Goal: Information Seeking & Learning: Learn about a topic

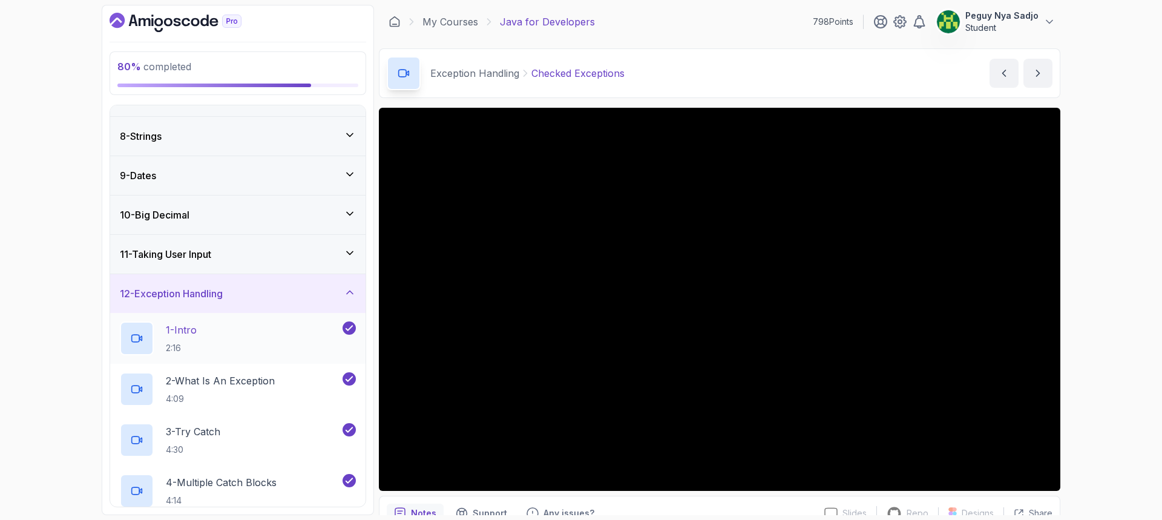
scroll to position [303, 0]
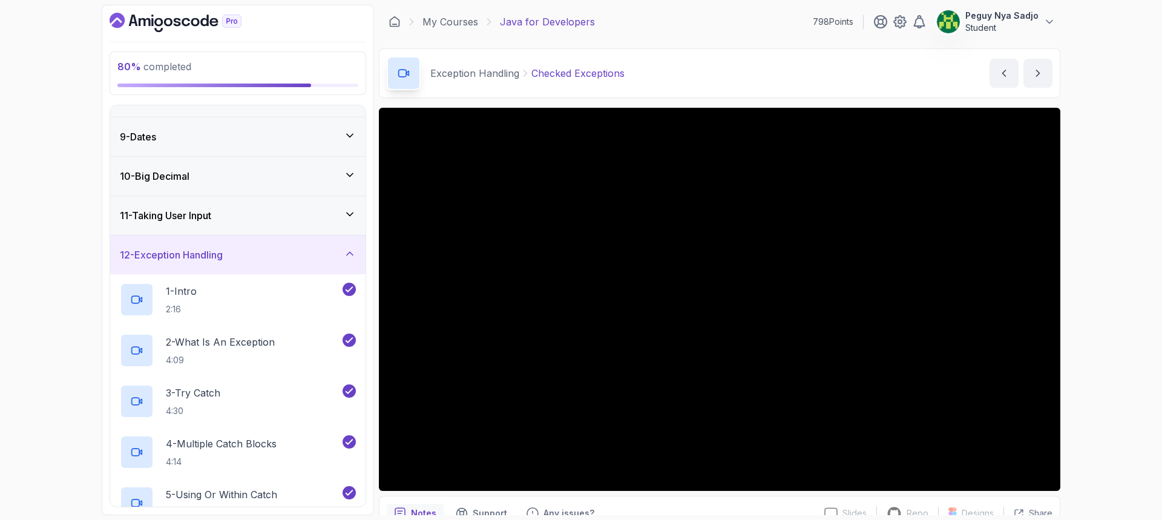
click at [348, 247] on div "12 - Exception Handling" at bounding box center [237, 254] width 255 height 39
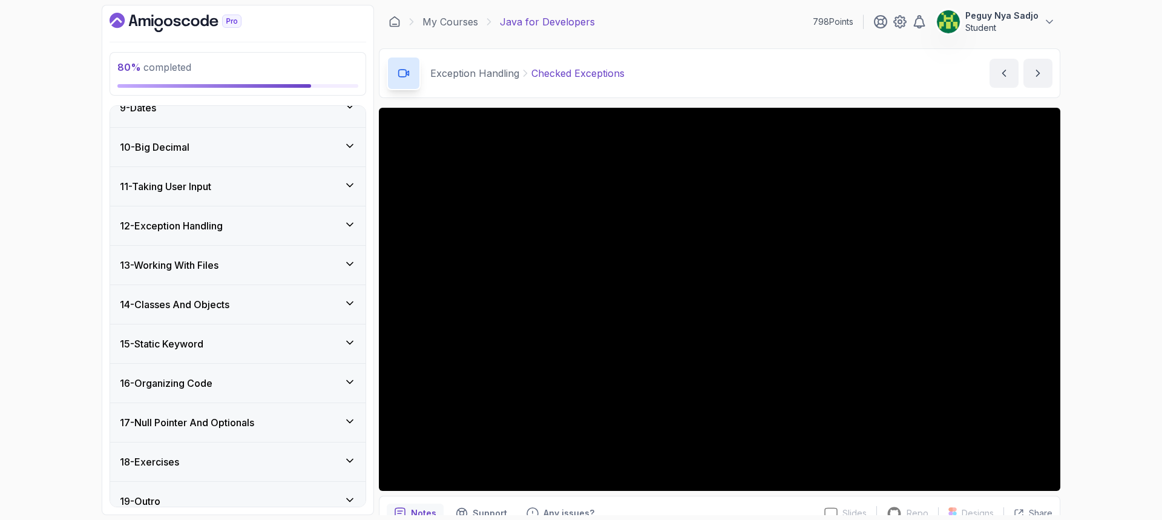
scroll to position [346, 0]
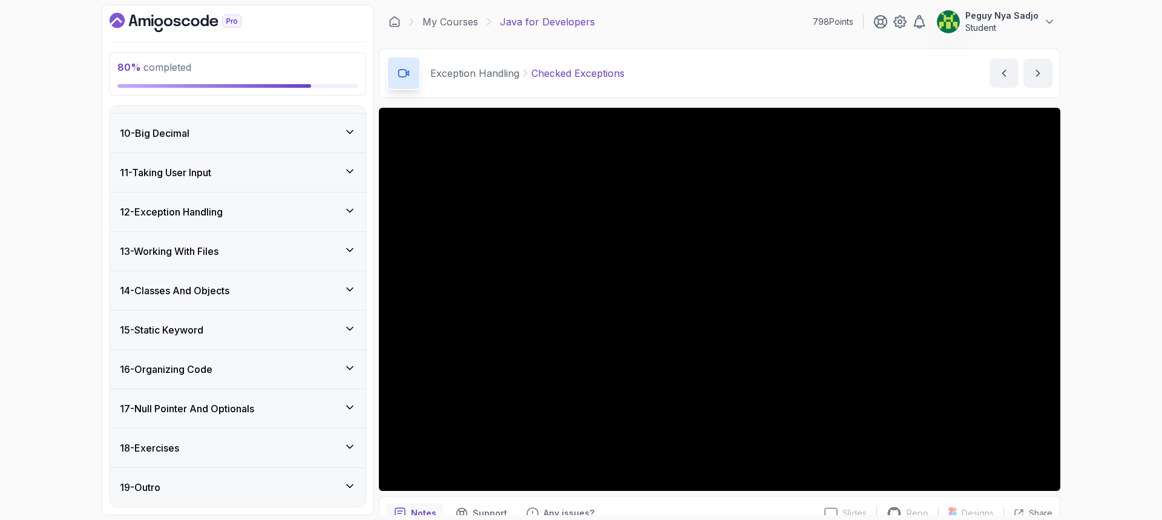
click at [178, 368] on h3 "16 - Organizing Code" at bounding box center [166, 369] width 93 height 15
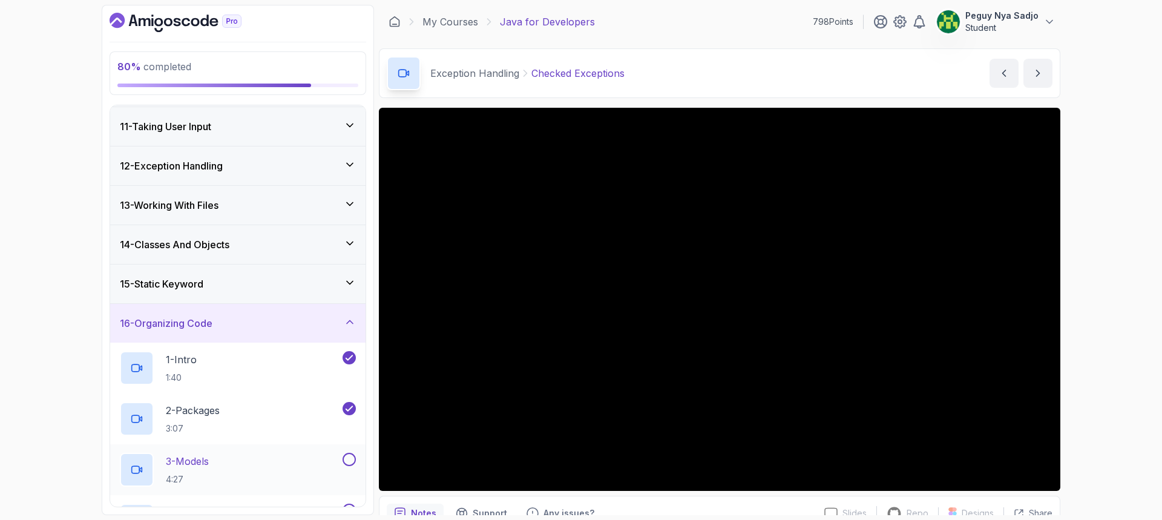
scroll to position [467, 0]
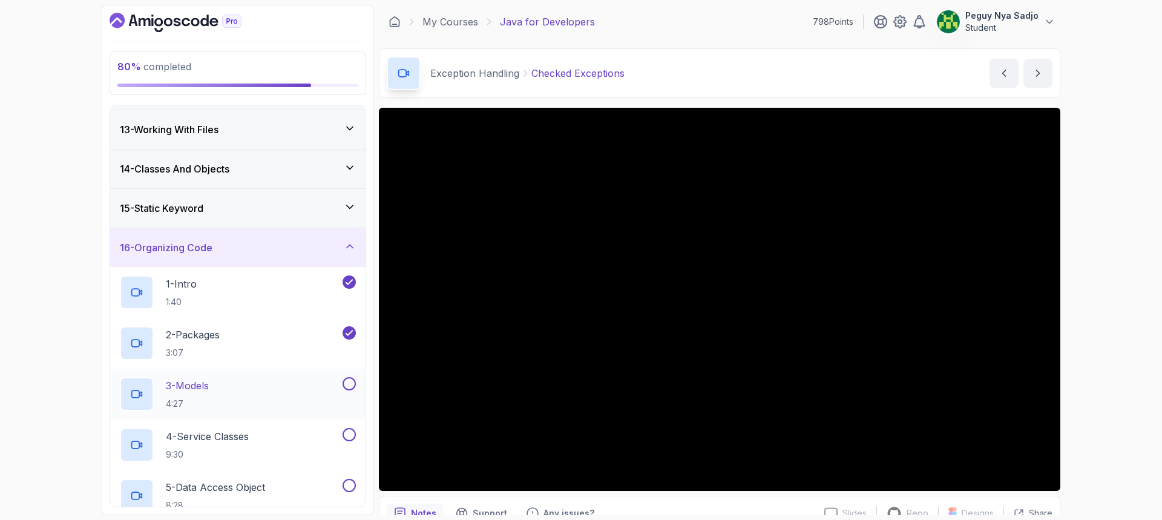
click at [188, 398] on p "4:27" at bounding box center [187, 404] width 43 height 12
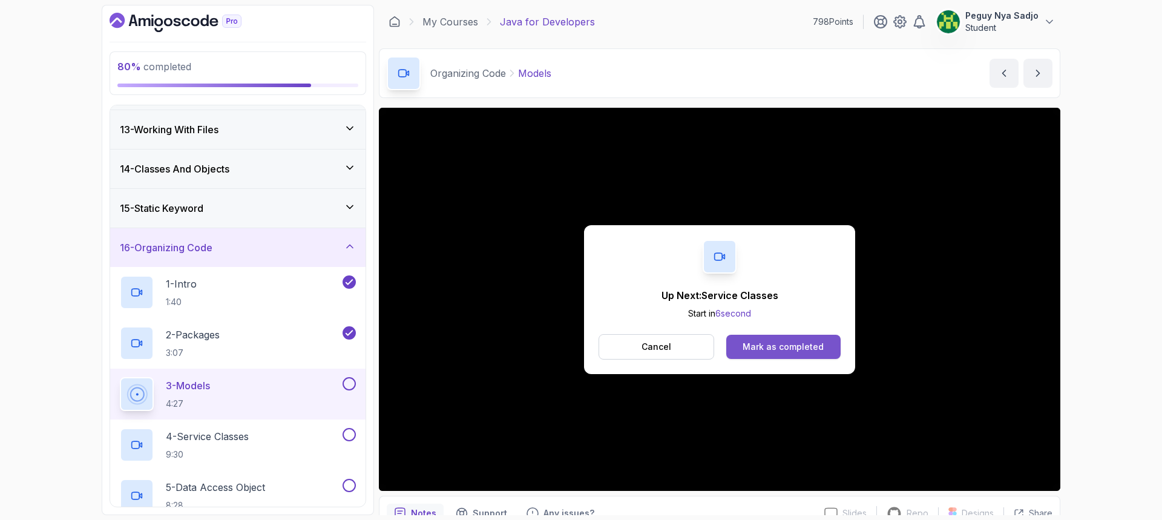
click at [785, 350] on div "Mark as completed" at bounding box center [782, 347] width 81 height 12
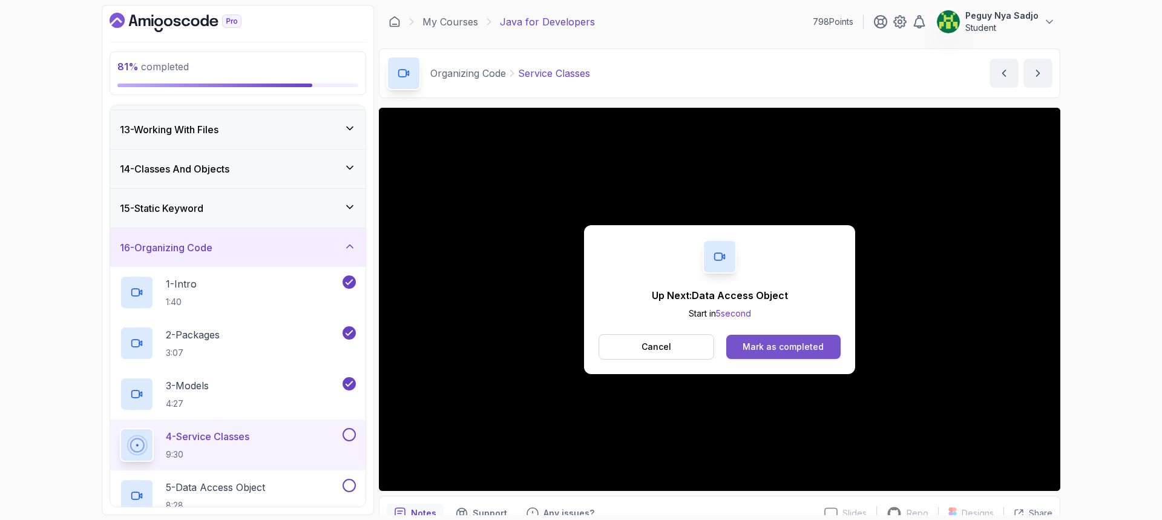
click at [741, 350] on button "Mark as completed" at bounding box center [783, 347] width 114 height 24
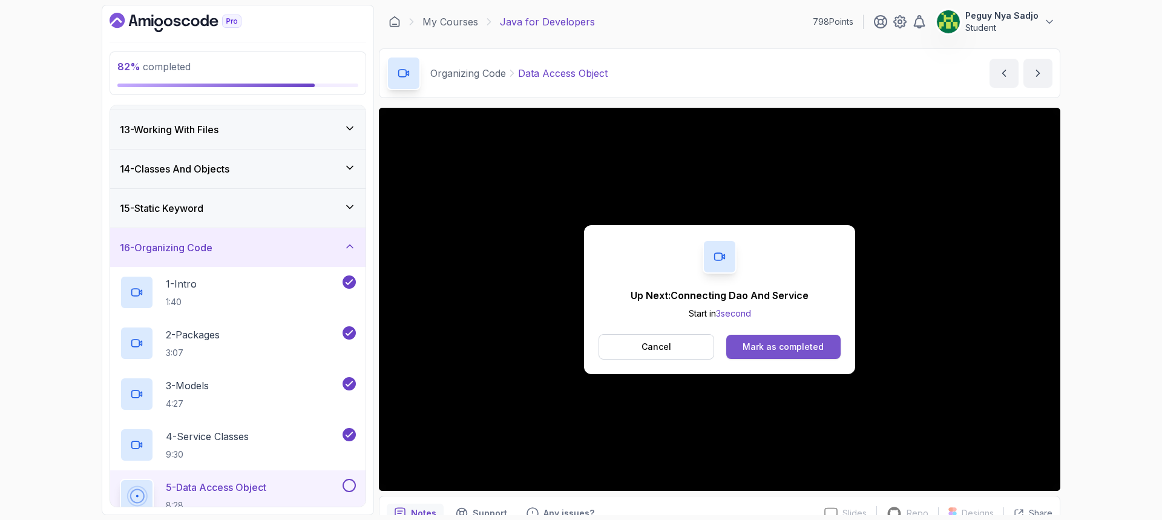
click at [770, 353] on button "Mark as completed" at bounding box center [783, 347] width 114 height 24
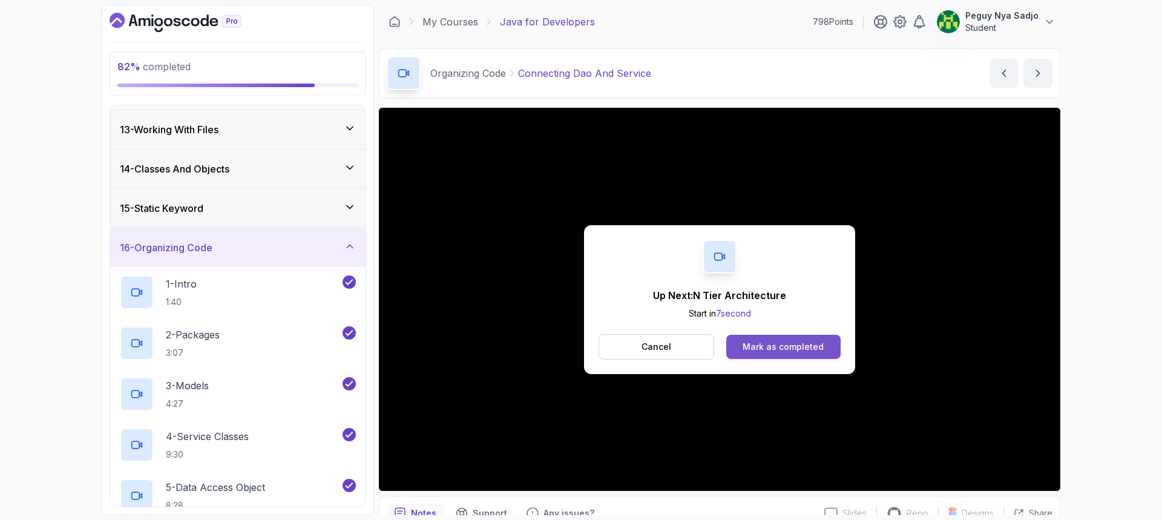
click at [754, 348] on div "Mark as completed" at bounding box center [782, 347] width 81 height 12
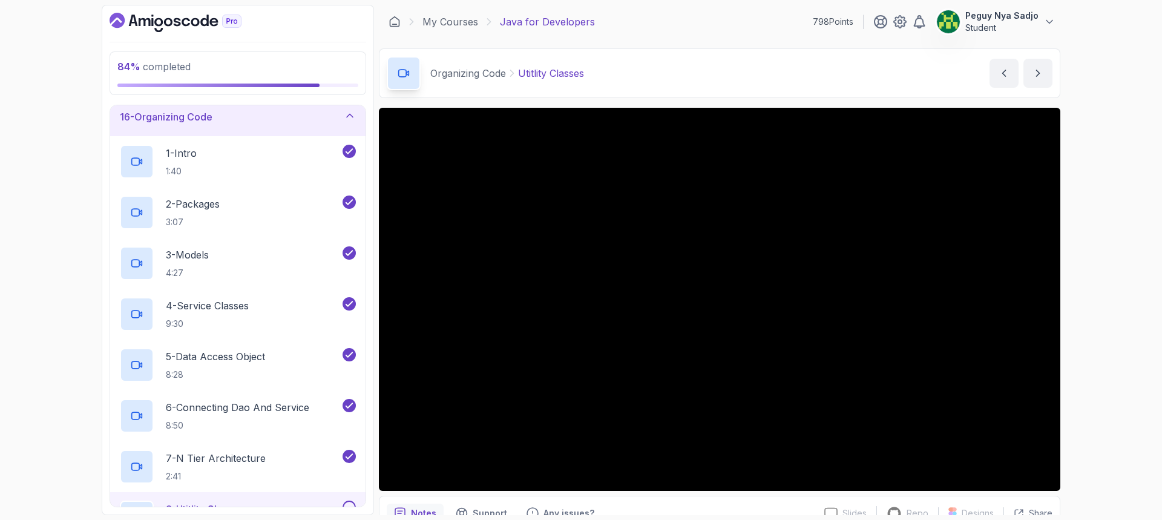
scroll to position [803, 0]
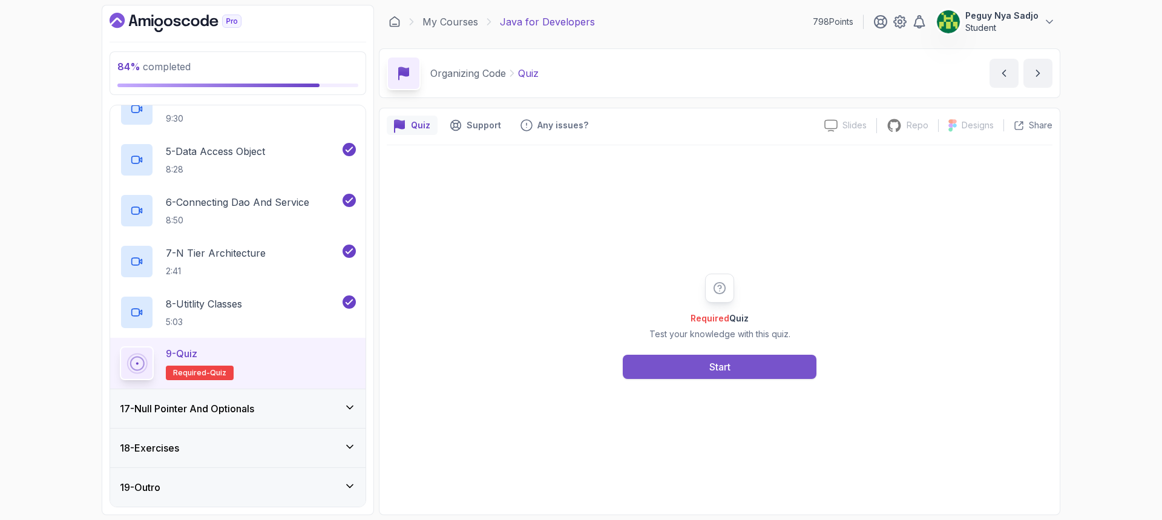
click at [677, 368] on button "Start" at bounding box center [720, 367] width 194 height 24
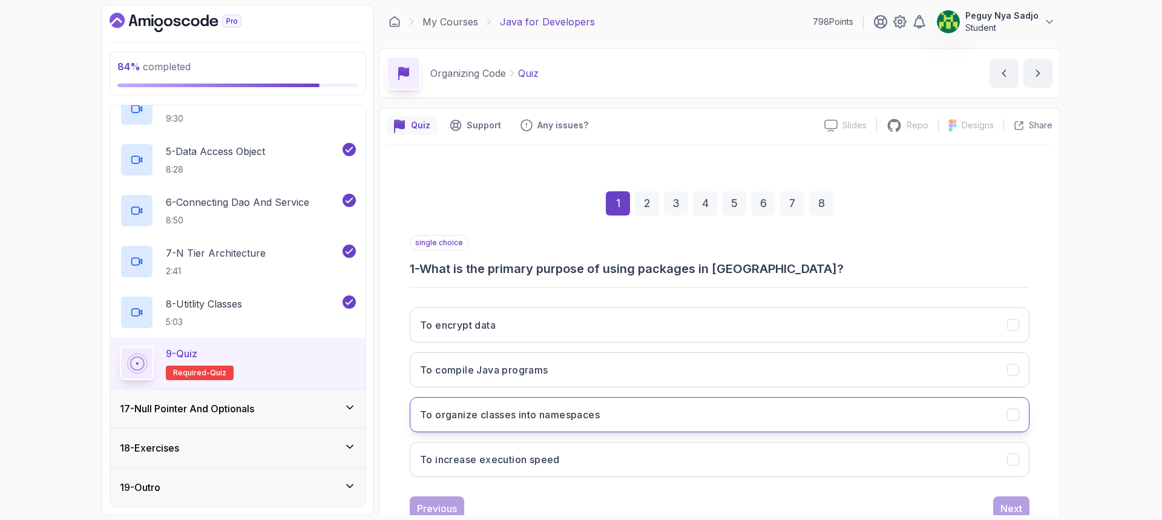
click at [566, 416] on h3 "To organize classes into namespaces" at bounding box center [510, 414] width 180 height 15
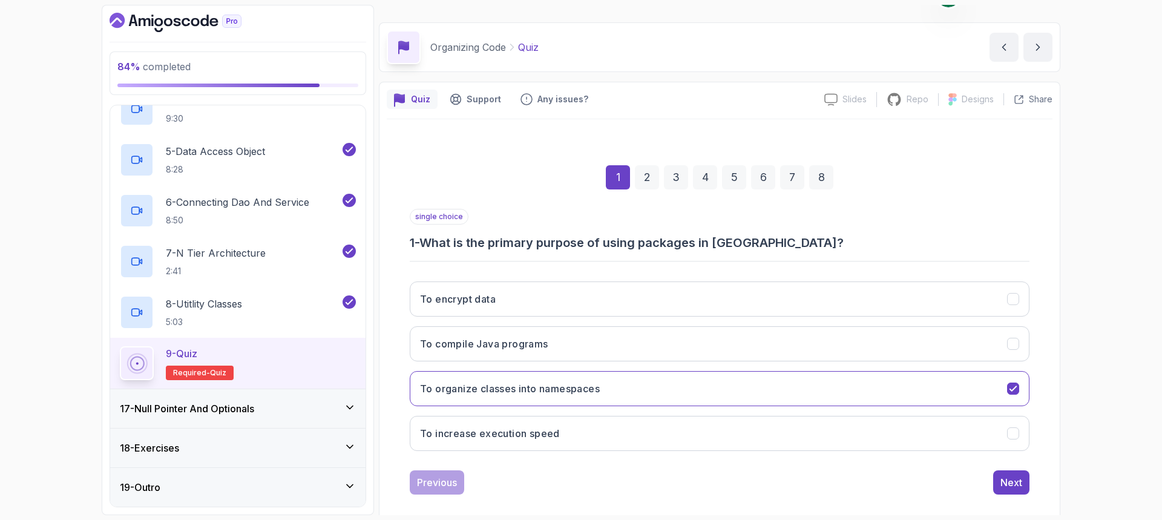
scroll to position [40, 0]
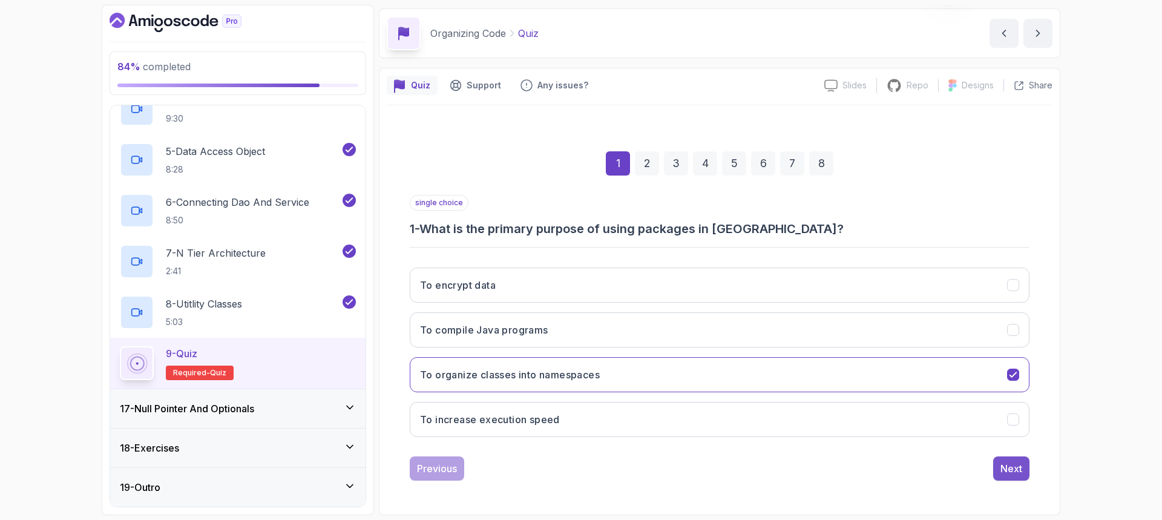
click at [1009, 471] on div "Next" at bounding box center [1011, 468] width 22 height 15
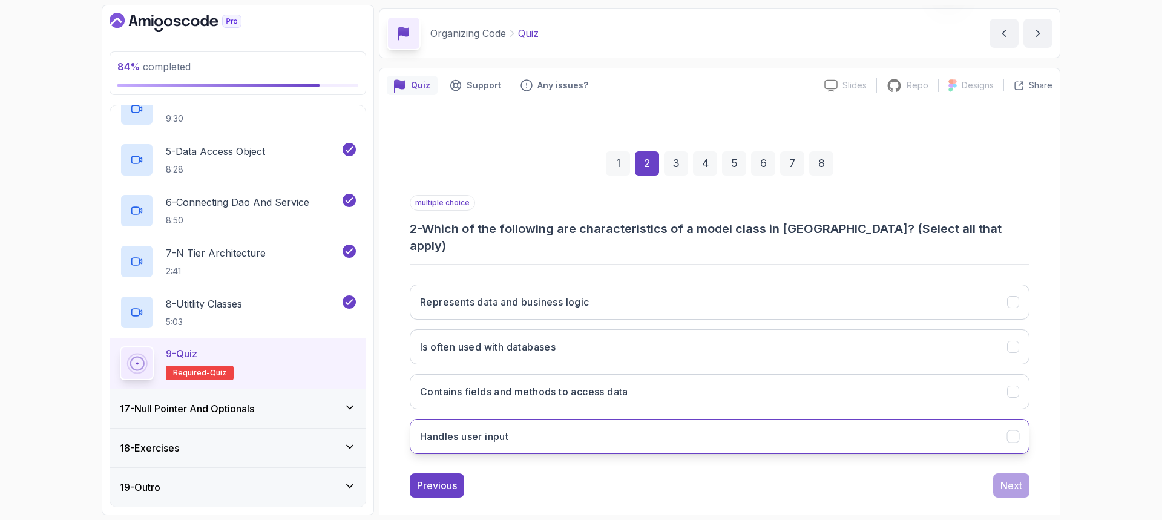
click at [726, 419] on button "Handles user input" at bounding box center [720, 436] width 620 height 35
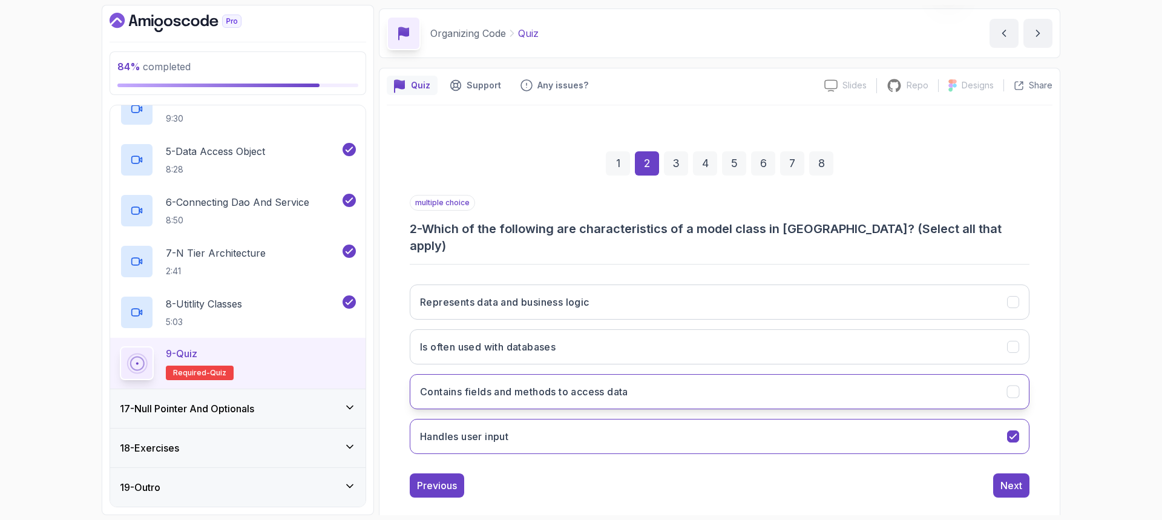
click at [705, 374] on button "Contains fields and methods to access data" at bounding box center [720, 391] width 620 height 35
click at [630, 332] on button "Is often used with databases" at bounding box center [720, 346] width 620 height 35
click at [1020, 478] on div "Next" at bounding box center [1011, 485] width 22 height 15
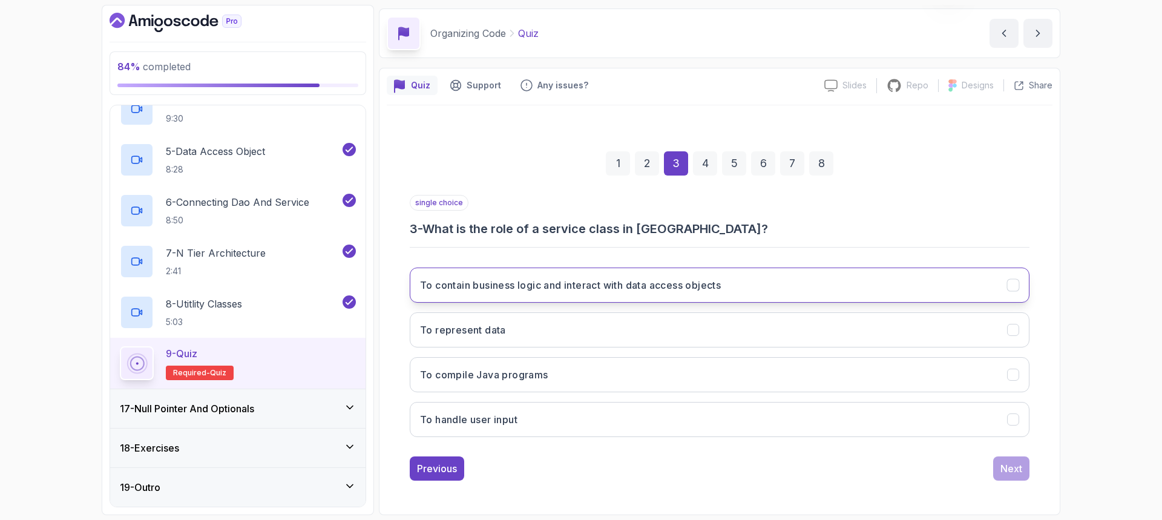
click at [737, 290] on button "To contain business logic and interact with data access objects" at bounding box center [720, 284] width 620 height 35
click at [1004, 469] on div "Next" at bounding box center [1011, 468] width 22 height 15
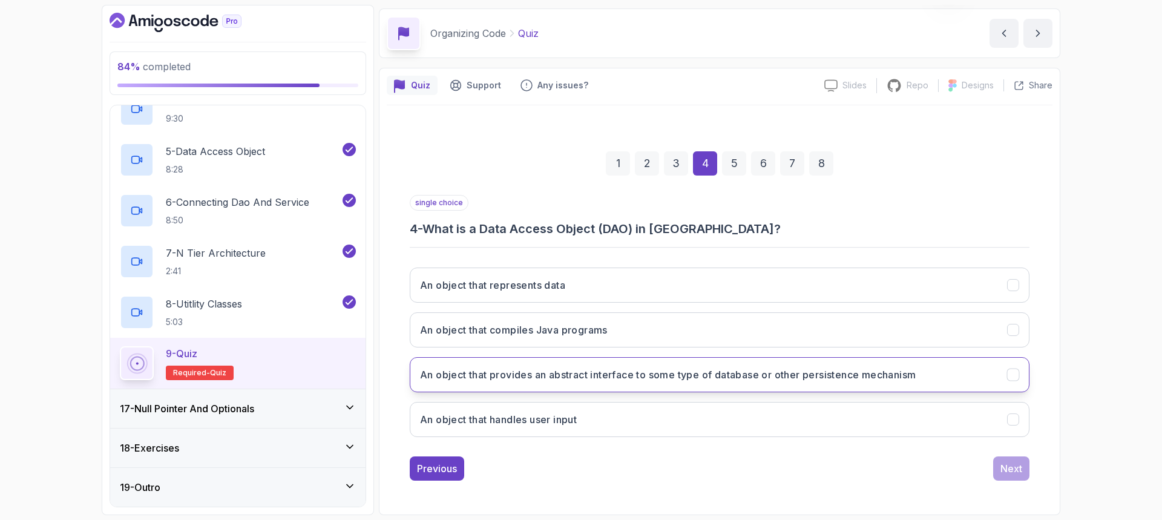
click at [659, 375] on h3 "An object that provides an abstract interface to some type of database or other…" at bounding box center [668, 374] width 496 height 15
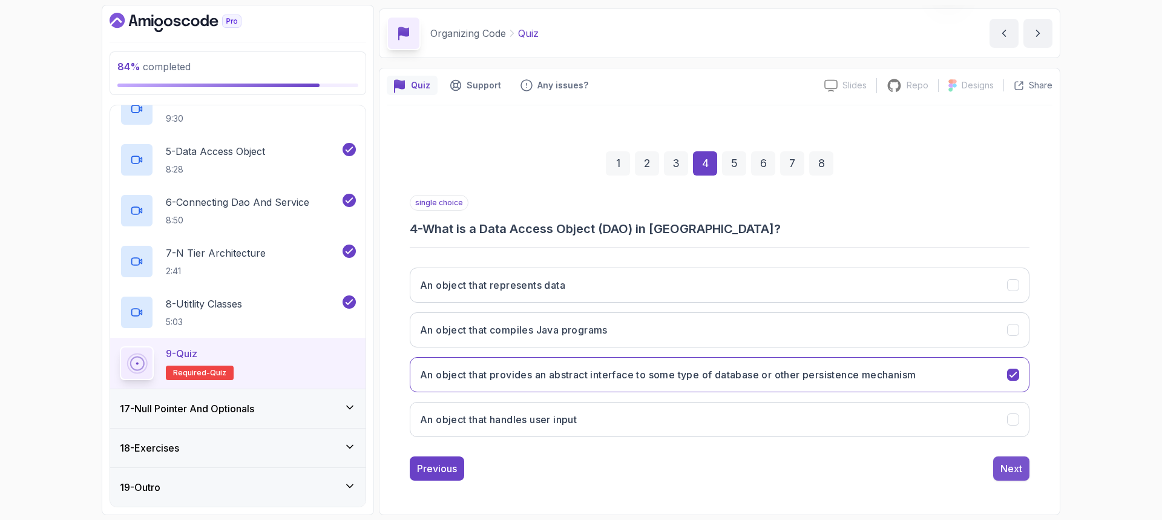
click at [1005, 462] on div "Next" at bounding box center [1011, 468] width 22 height 15
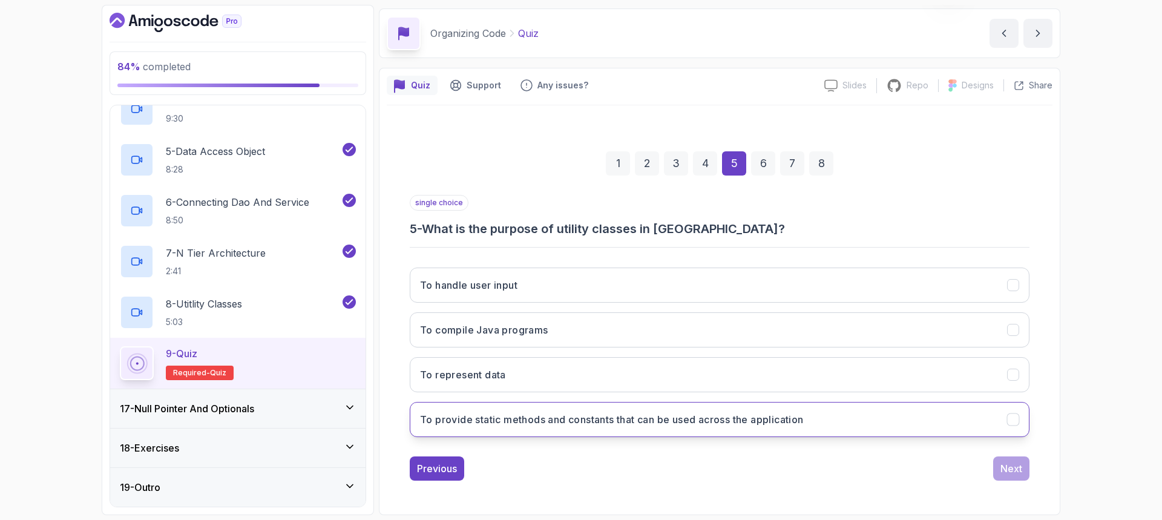
click at [780, 415] on h3 "To provide static methods and constants that can be used across the application" at bounding box center [612, 419] width 384 height 15
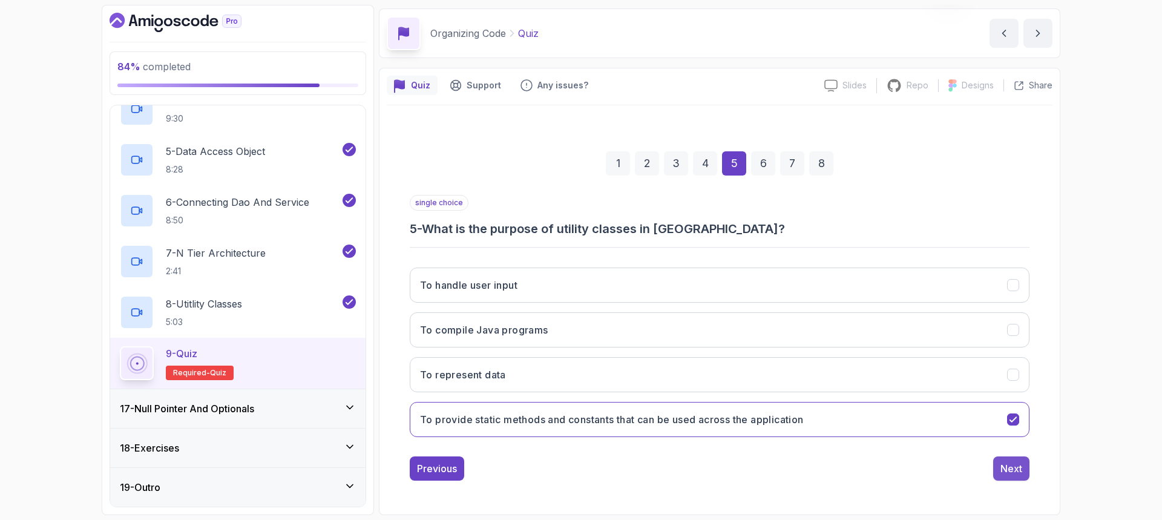
click at [1009, 476] on button "Next" at bounding box center [1011, 468] width 36 height 24
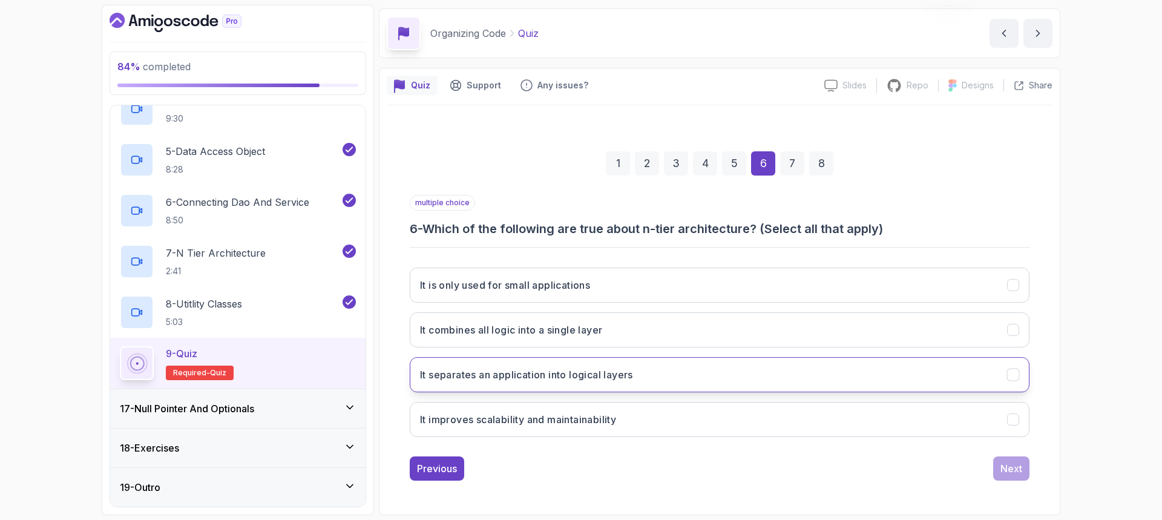
click at [545, 373] on h3 "It separates an application into logical layers" at bounding box center [526, 374] width 213 height 15
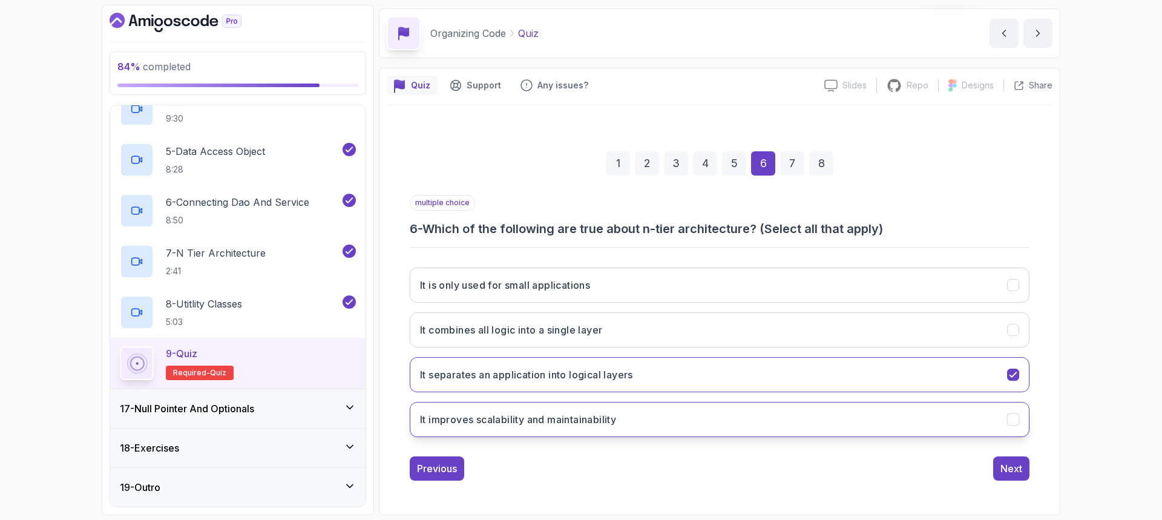
click at [540, 417] on h3 "It improves scalability and maintainability" at bounding box center [518, 419] width 196 height 15
click at [1000, 468] on div "Next" at bounding box center [1011, 468] width 22 height 15
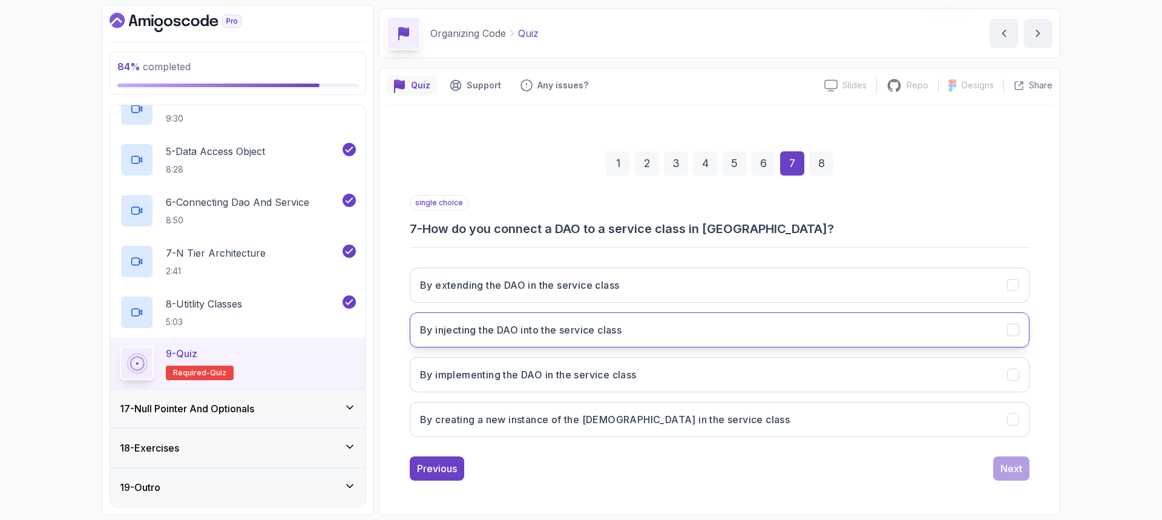
click at [466, 331] on h3 "By injecting the DAO into the service class" at bounding box center [520, 329] width 201 height 15
drag, startPoint x: 1004, startPoint y: 473, endPoint x: 977, endPoint y: 469, distance: 26.9
click at [998, 472] on button "Next" at bounding box center [1011, 468] width 36 height 24
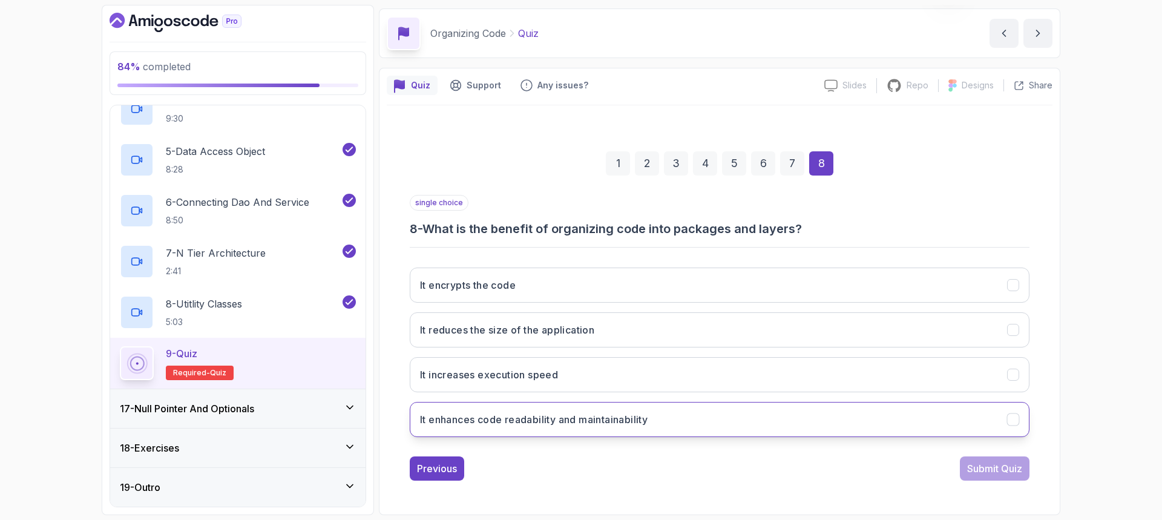
drag, startPoint x: 507, startPoint y: 406, endPoint x: 511, endPoint y: 411, distance: 6.5
click at [506, 405] on button "It enhances code readability and maintainability" at bounding box center [720, 419] width 620 height 35
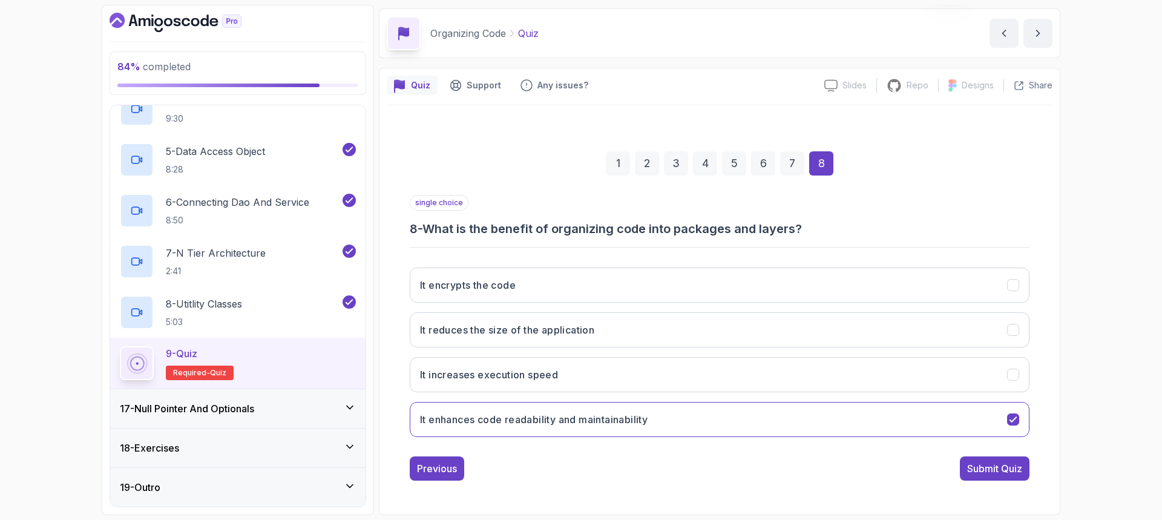
drag, startPoint x: 985, startPoint y: 473, endPoint x: 978, endPoint y: 472, distance: 6.8
click at [986, 474] on div "Submit Quiz" at bounding box center [994, 468] width 55 height 15
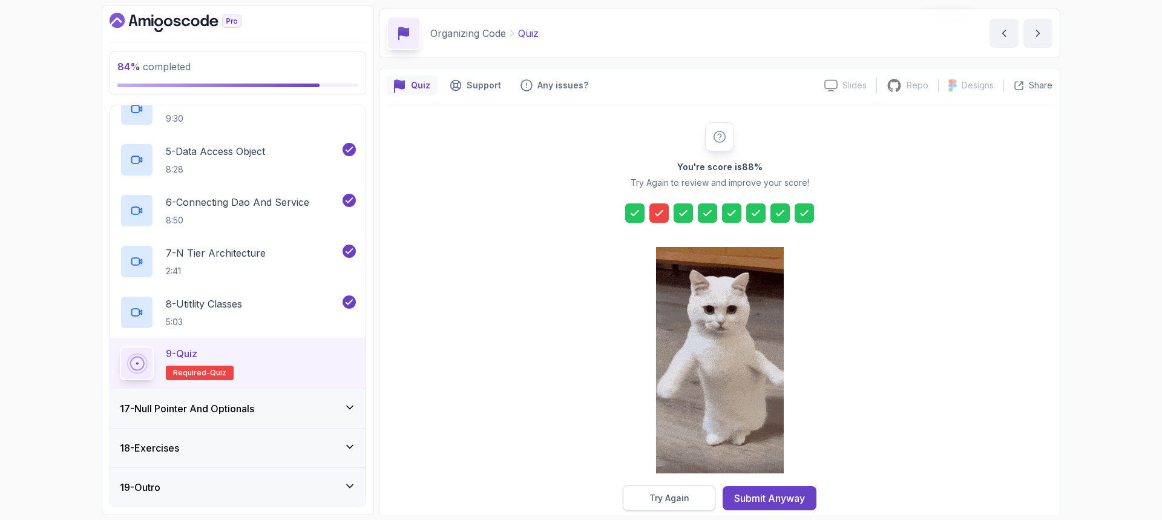
click at [667, 499] on div "Try Again" at bounding box center [669, 498] width 40 height 12
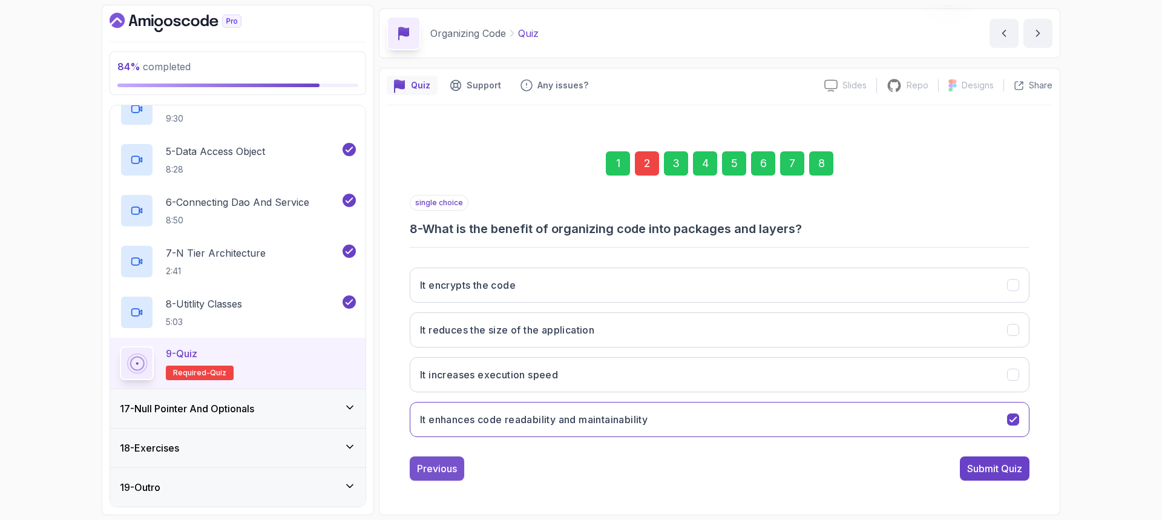
click at [422, 468] on div "Previous" at bounding box center [437, 468] width 40 height 15
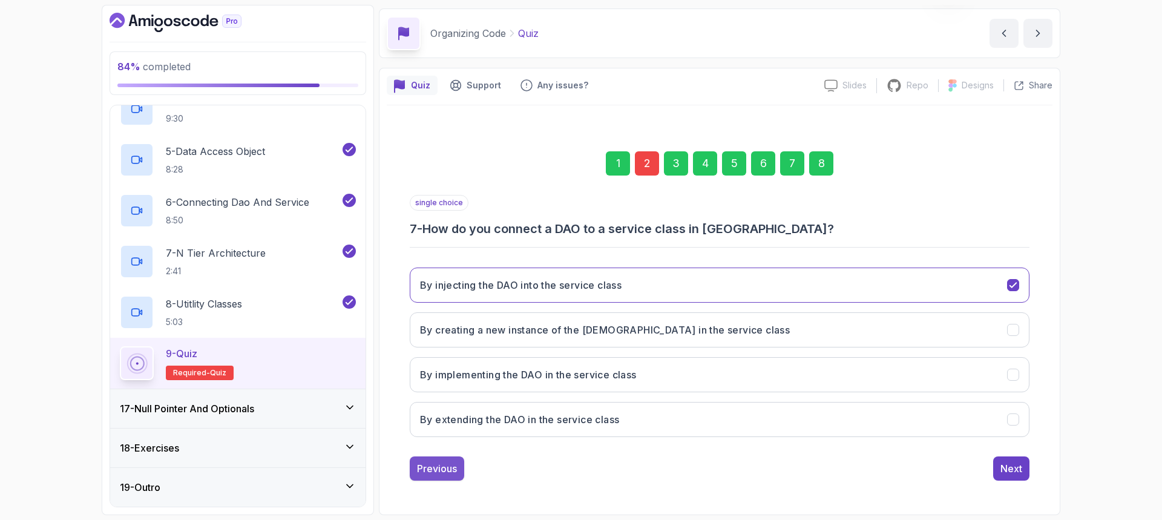
click at [422, 466] on div "Previous" at bounding box center [437, 468] width 40 height 15
click at [426, 473] on div "Previous" at bounding box center [437, 468] width 40 height 15
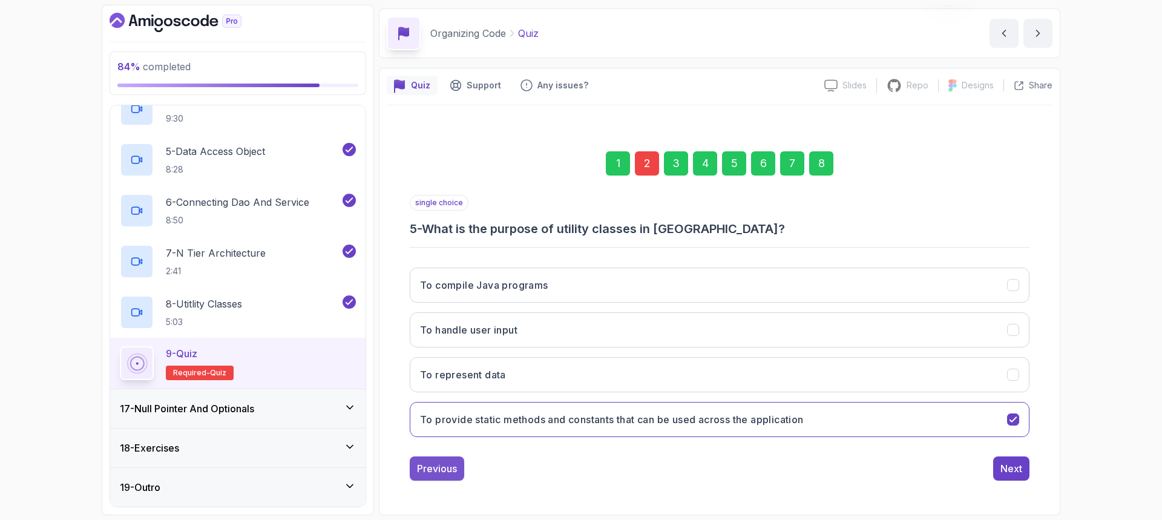
click at [418, 467] on div "Previous" at bounding box center [437, 468] width 40 height 15
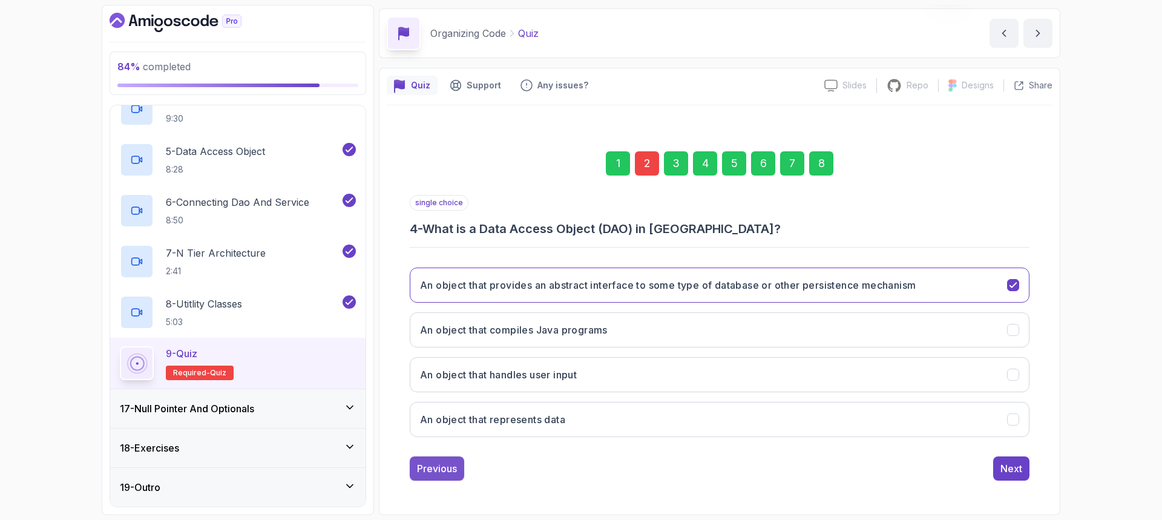
click at [443, 476] on button "Previous" at bounding box center [437, 468] width 54 height 24
click at [430, 470] on div "Previous" at bounding box center [437, 468] width 40 height 15
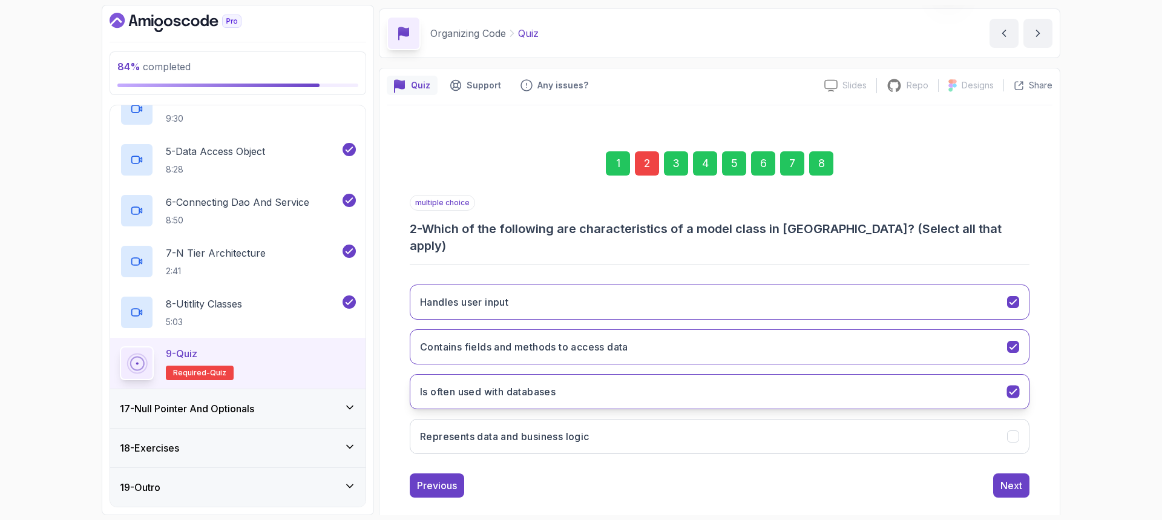
click at [1013, 386] on icon "Is often used with databases" at bounding box center [1012, 391] width 11 height 11
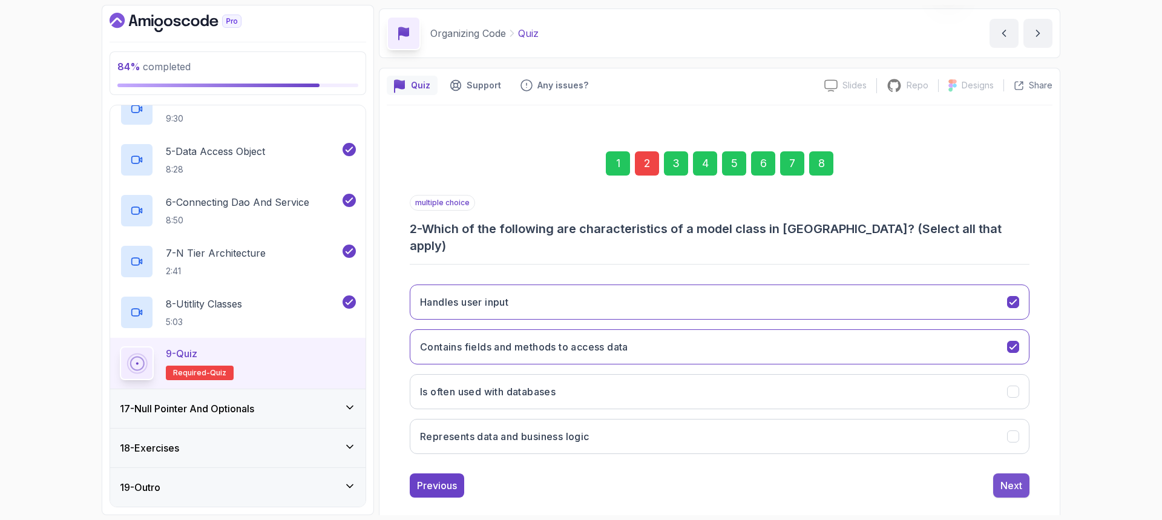
click at [1006, 478] on div "Next" at bounding box center [1011, 485] width 22 height 15
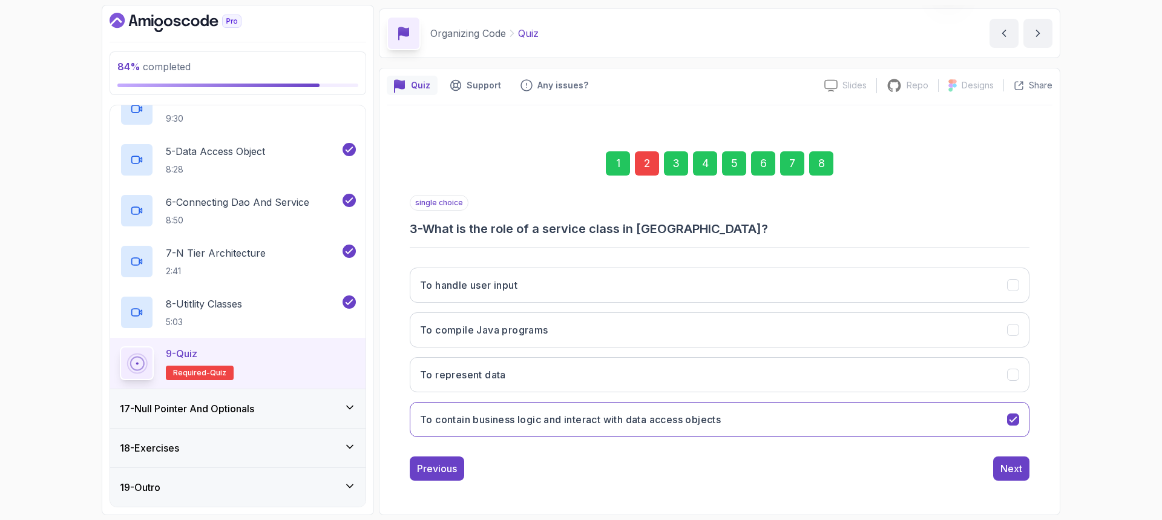
click at [1005, 471] on div "Next" at bounding box center [1011, 468] width 22 height 15
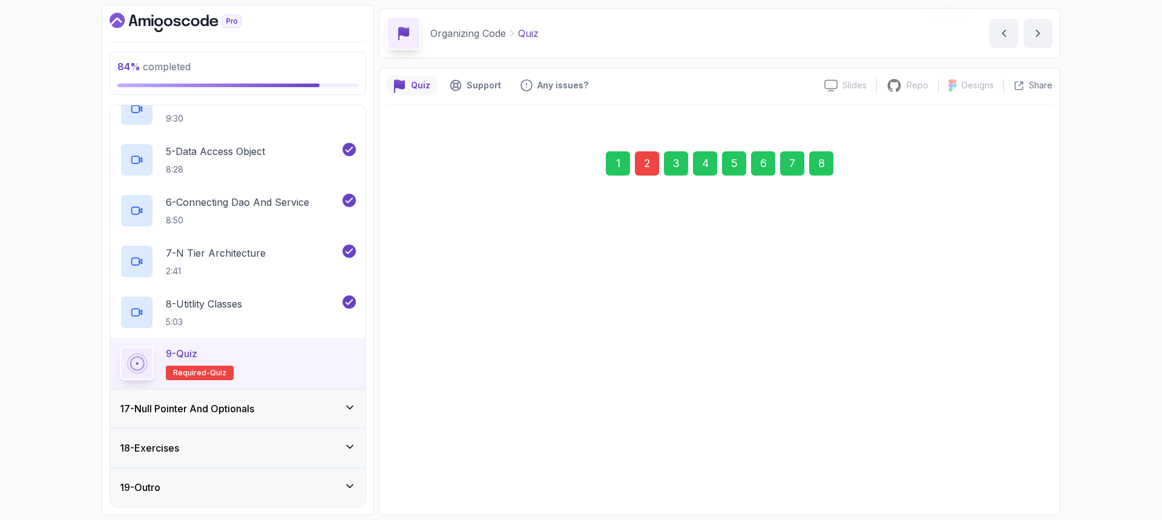
click at [1004, 471] on button "Next" at bounding box center [1011, 468] width 36 height 24
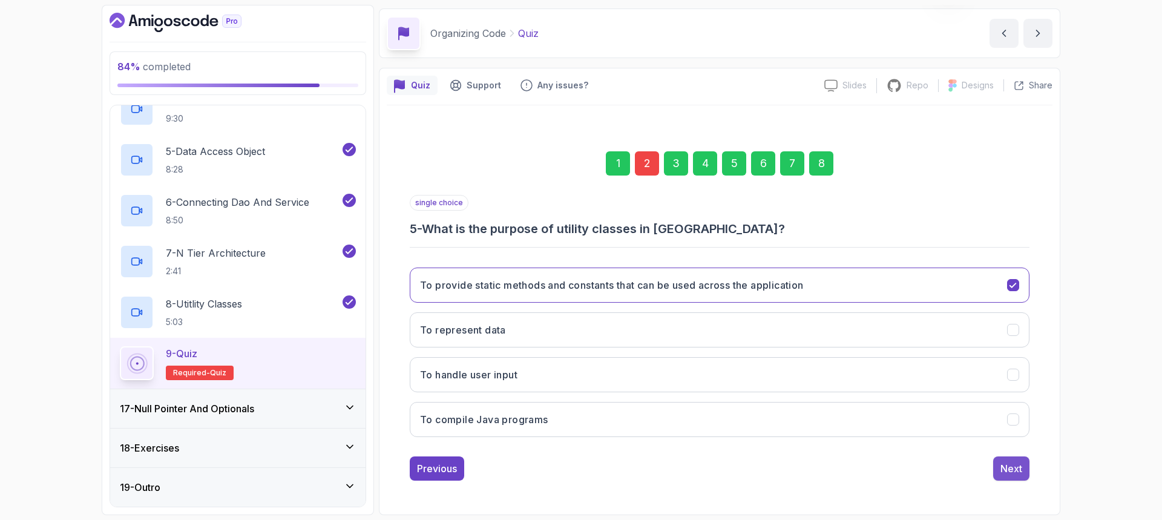
click at [1007, 472] on div "Next" at bounding box center [1011, 468] width 22 height 15
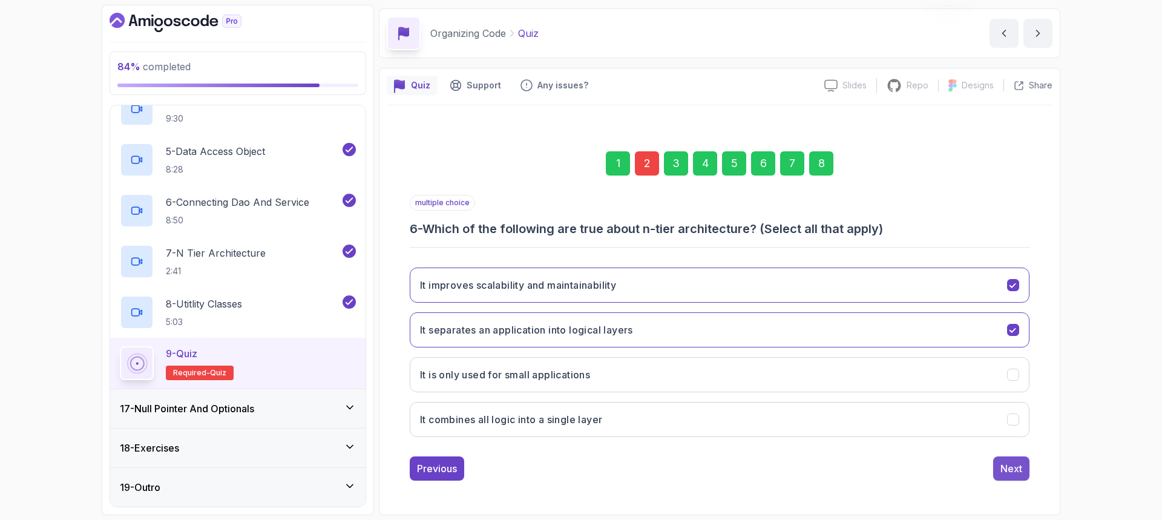
click at [1004, 471] on div "Next" at bounding box center [1011, 468] width 22 height 15
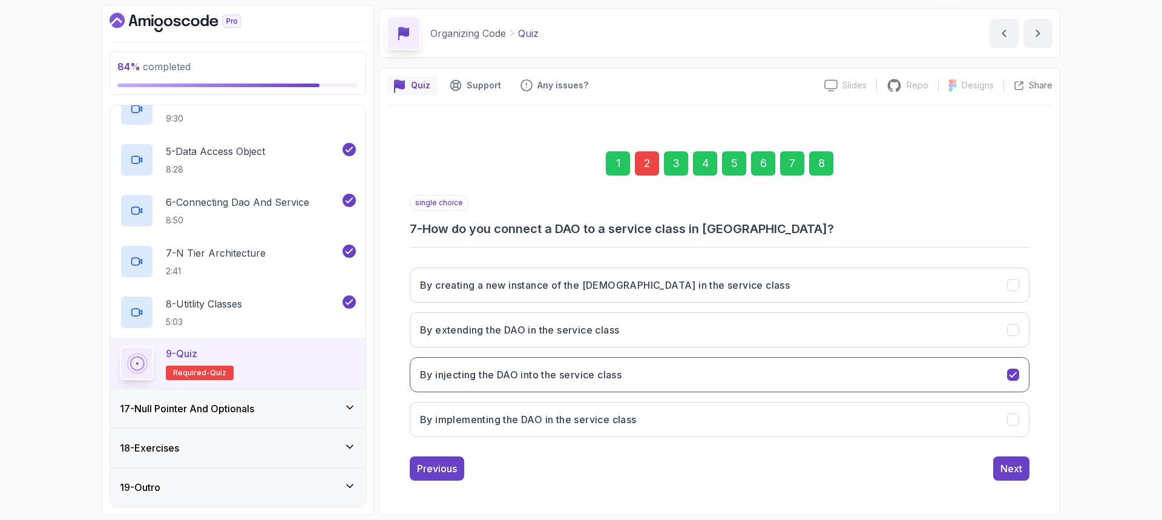
click at [1004, 471] on div "Next" at bounding box center [1011, 468] width 22 height 15
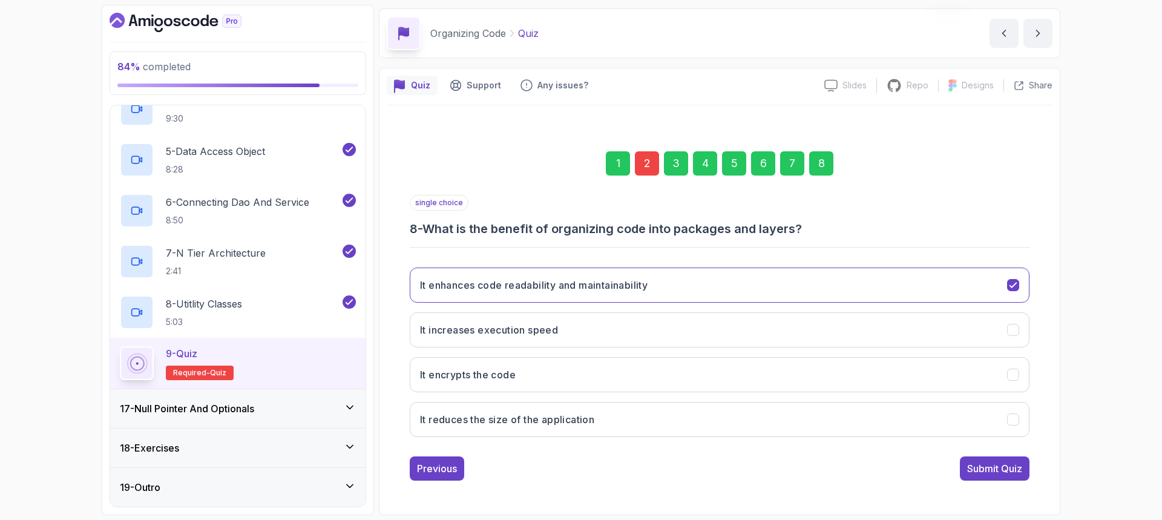
click at [1004, 471] on div "Submit Quiz" at bounding box center [994, 468] width 55 height 15
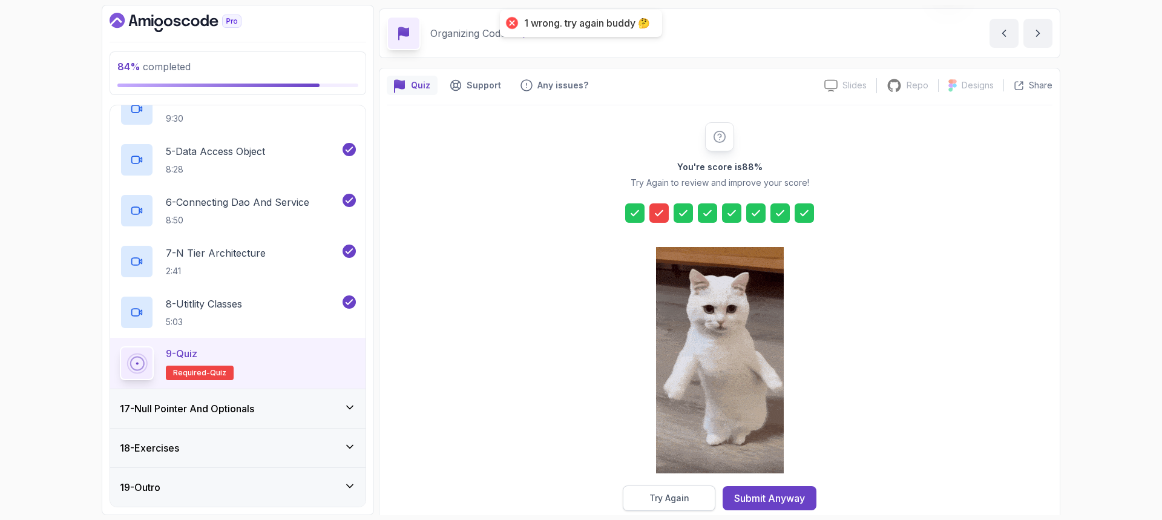
click at [680, 496] on div "Try Again" at bounding box center [669, 498] width 40 height 12
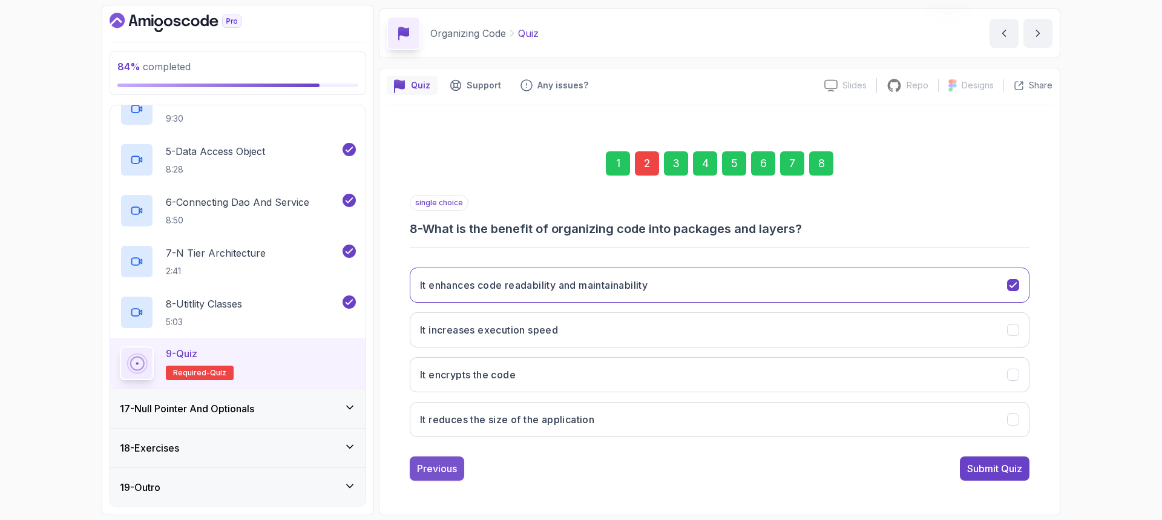
click at [423, 466] on div "Previous" at bounding box center [437, 468] width 40 height 15
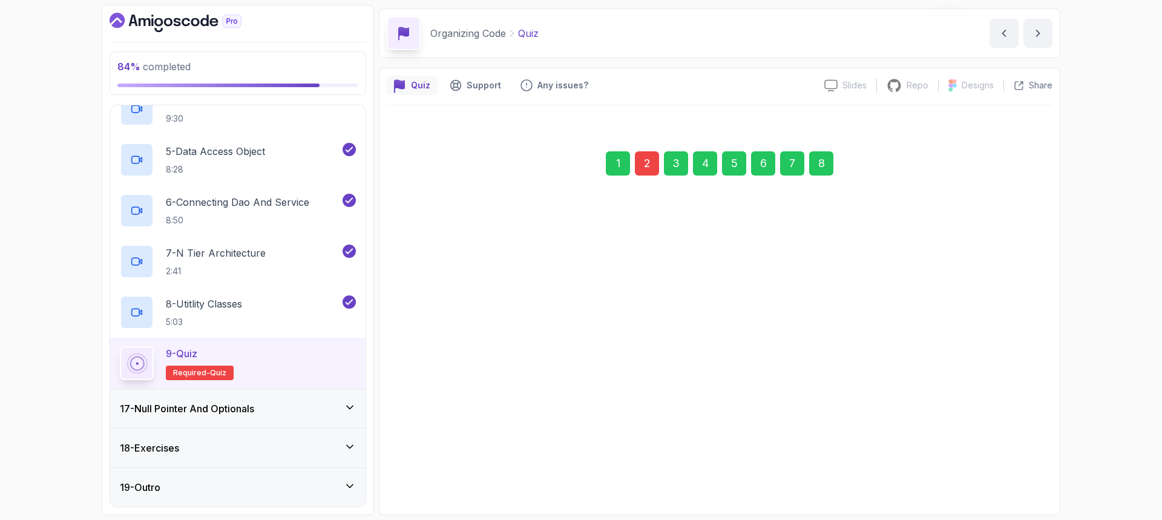
click at [424, 466] on div "Previous" at bounding box center [437, 463] width 40 height 15
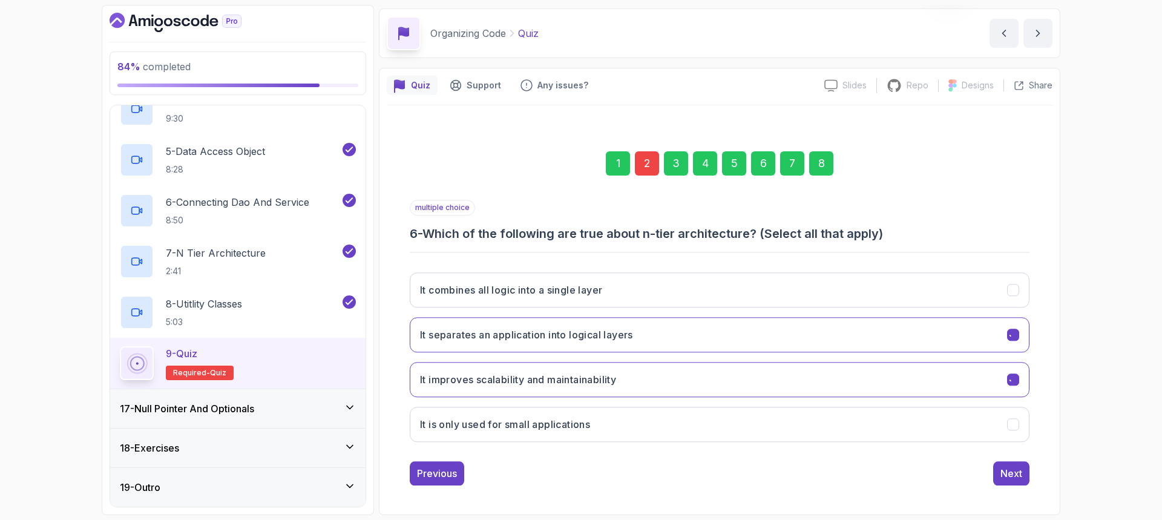
click at [424, 466] on div "Previous" at bounding box center [437, 473] width 40 height 15
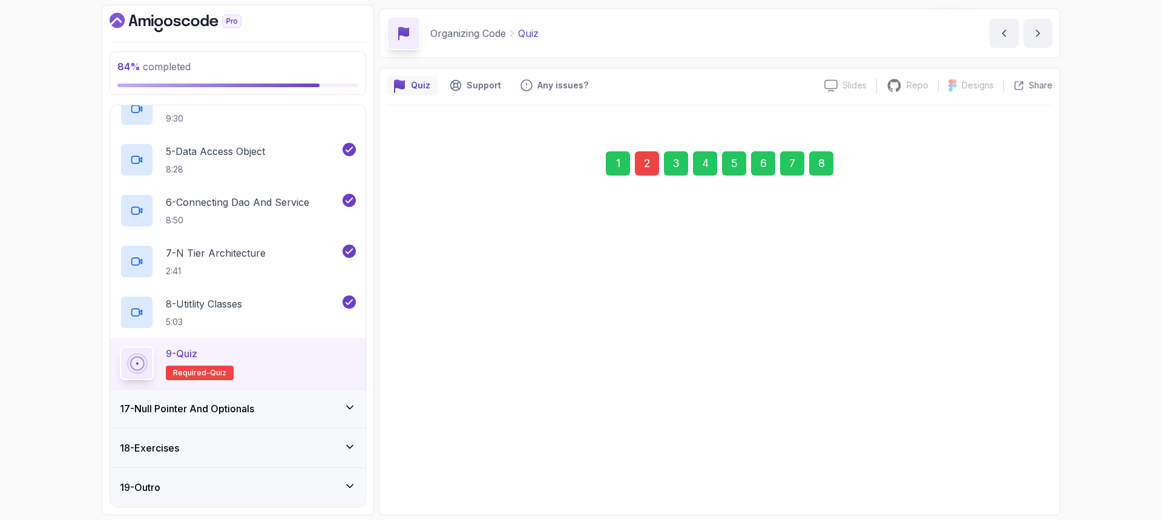
click at [424, 466] on div "Previous" at bounding box center [437, 467] width 40 height 15
click at [424, 470] on button "Previous" at bounding box center [437, 466] width 54 height 24
click at [424, 471] on button "Previous" at bounding box center [437, 483] width 54 height 24
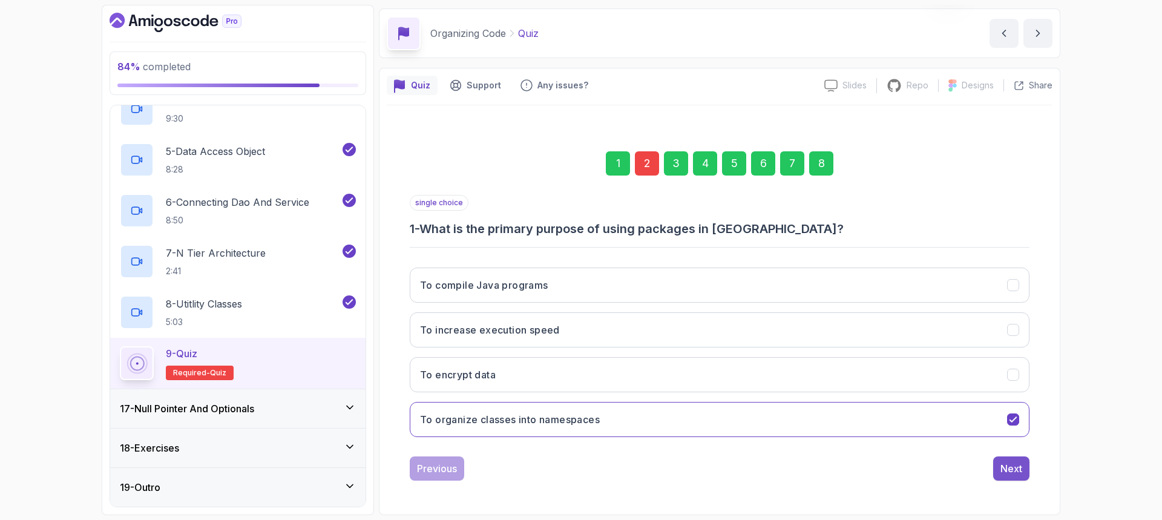
click at [1007, 462] on div "Next" at bounding box center [1011, 468] width 22 height 15
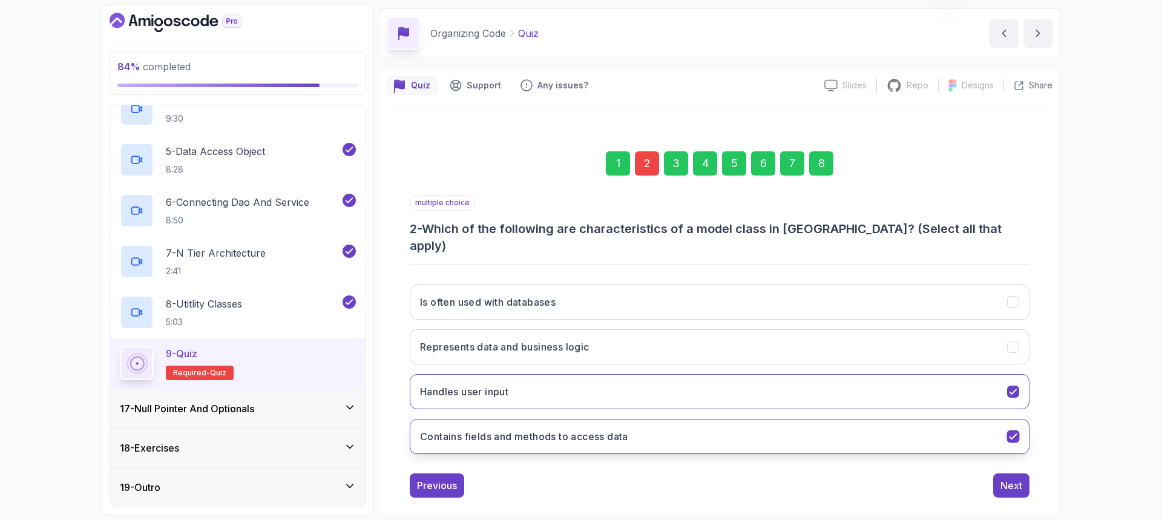
click at [1012, 431] on icon "Contains fields and methods to access data" at bounding box center [1012, 436] width 11 height 11
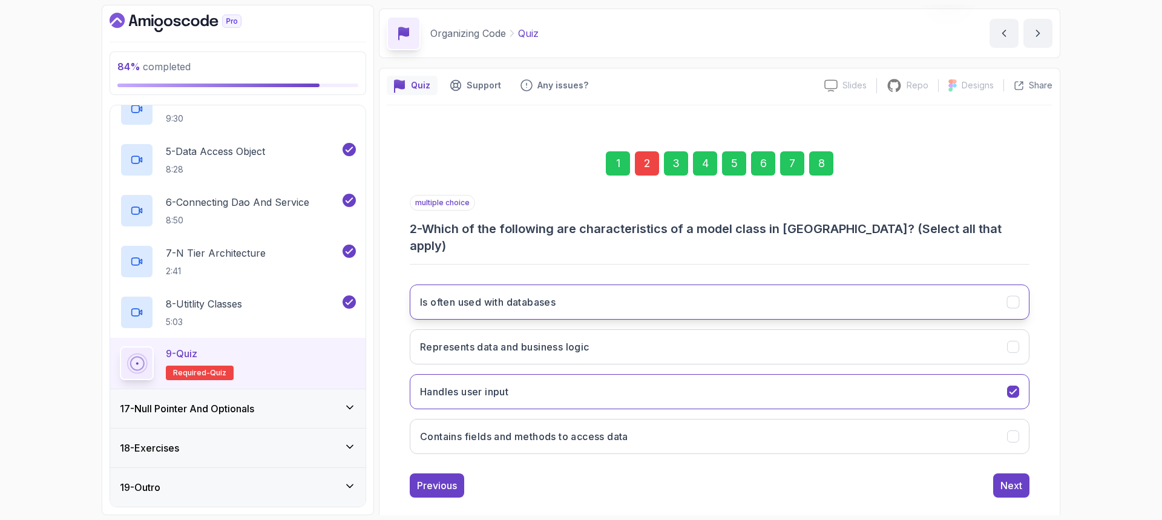
click at [1014, 299] on icon "Is often used with databases" at bounding box center [1012, 301] width 7 height 5
click at [1015, 478] on div "Next" at bounding box center [1011, 485] width 22 height 15
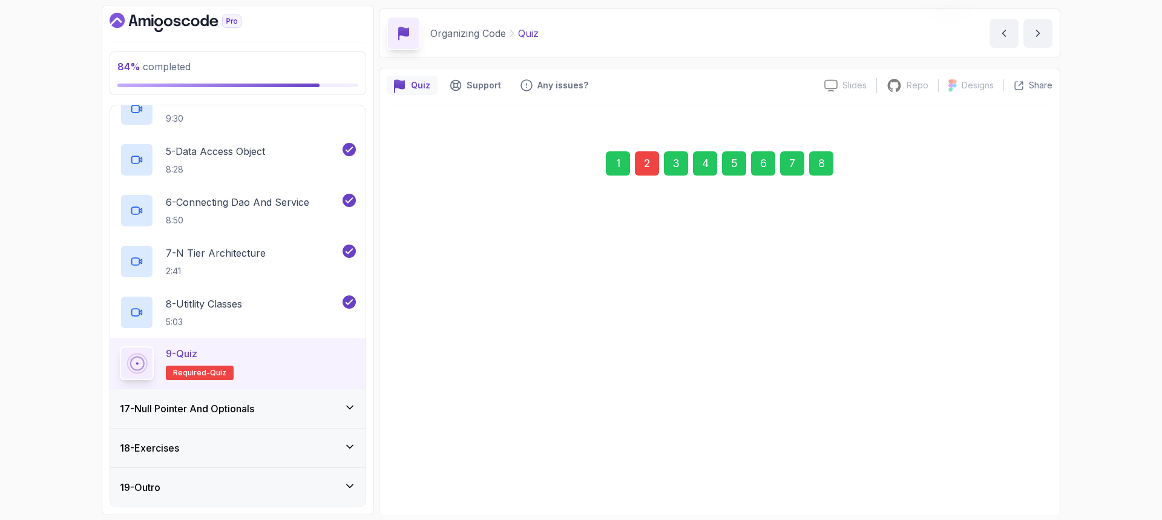
click at [1015, 476] on div "Next" at bounding box center [1011, 483] width 22 height 15
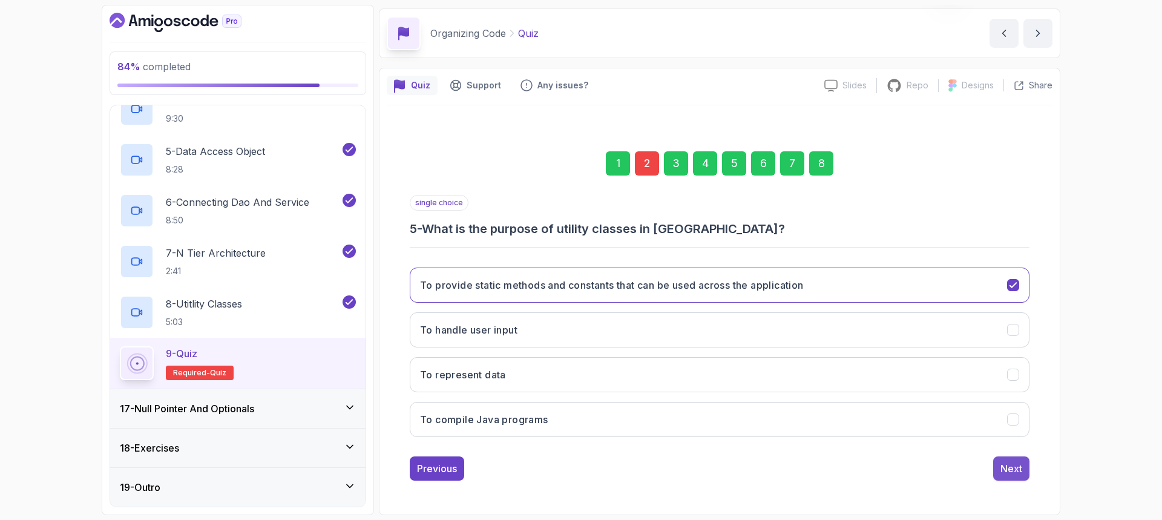
click at [1012, 469] on div "Next" at bounding box center [1011, 468] width 22 height 15
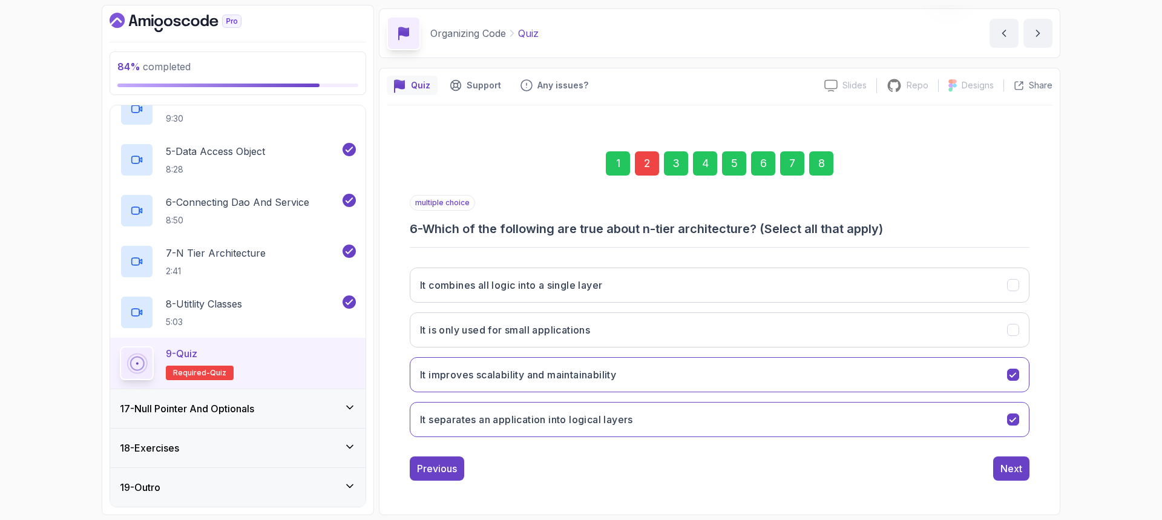
click at [1010, 470] on div "Next" at bounding box center [1011, 468] width 22 height 15
click at [1009, 470] on div "Next" at bounding box center [1011, 468] width 22 height 15
click at [1009, 470] on div "Submit Quiz" at bounding box center [994, 468] width 55 height 15
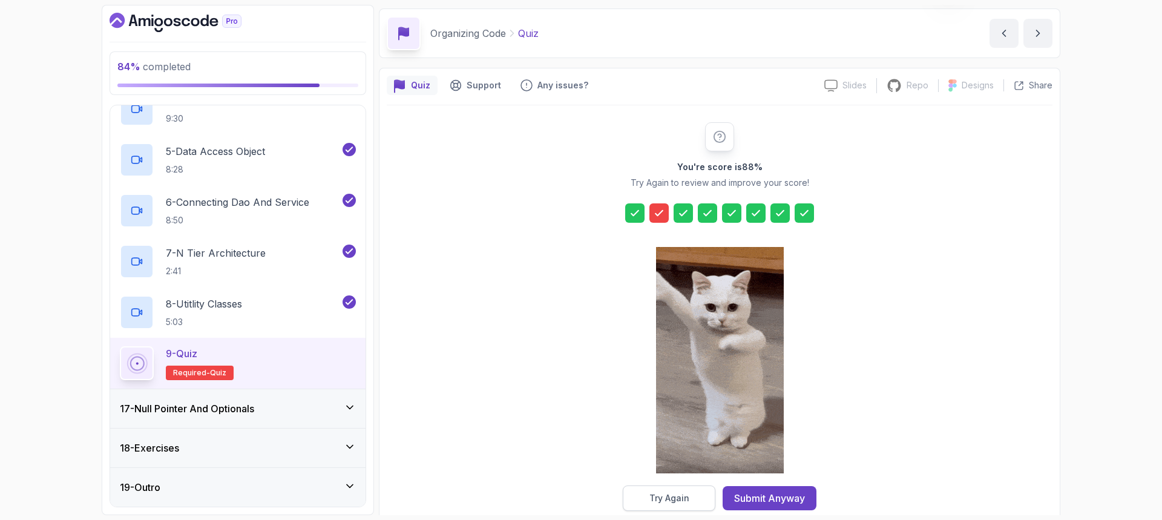
click at [677, 503] on div "Try Again" at bounding box center [669, 498] width 40 height 12
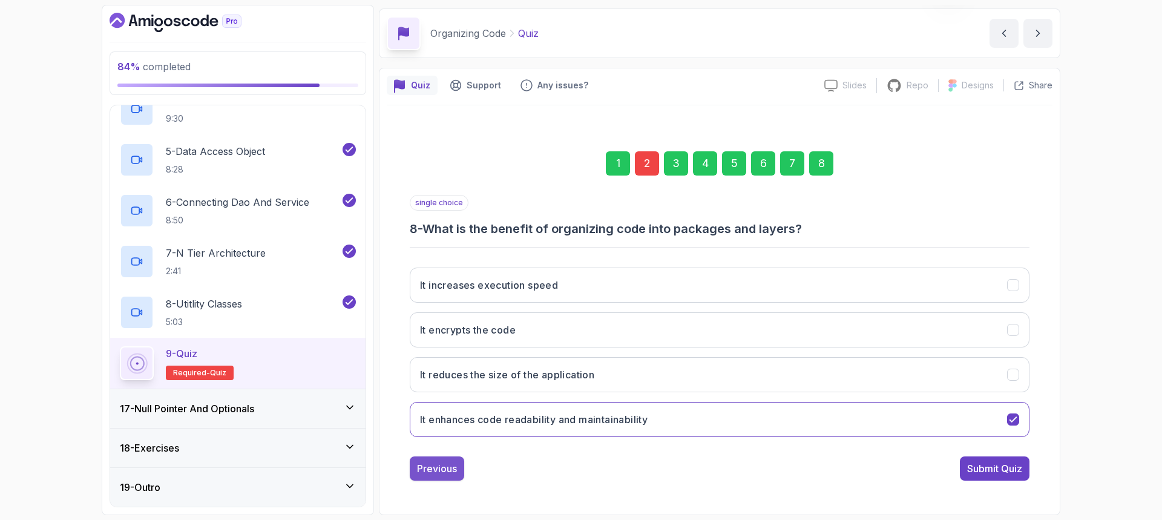
click at [433, 471] on div "Previous" at bounding box center [437, 468] width 40 height 15
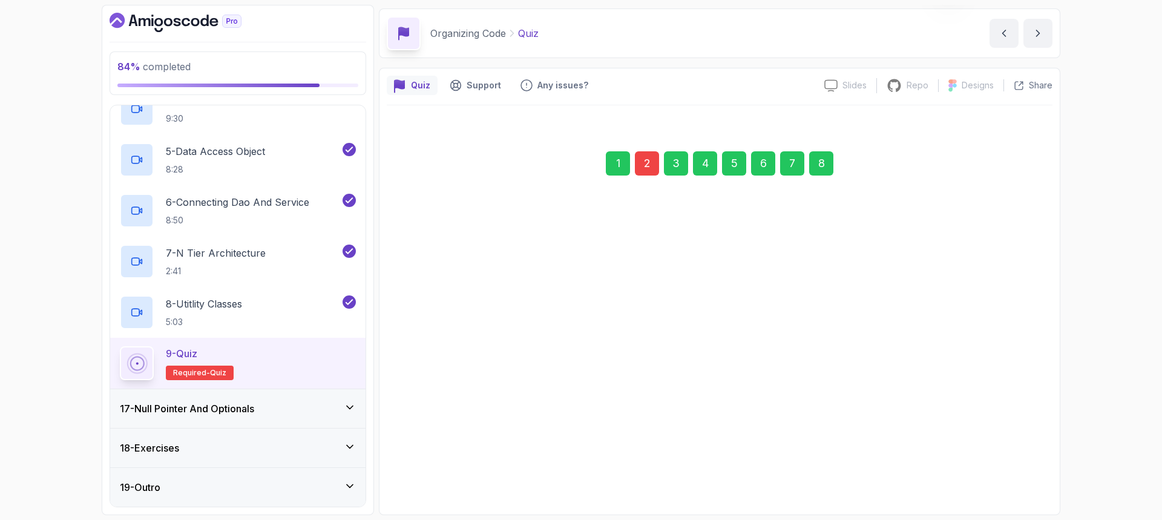
click at [433, 472] on button "Previous" at bounding box center [437, 468] width 54 height 24
click at [433, 473] on div "Previous" at bounding box center [437, 467] width 40 height 15
click at [433, 474] on button "Previous" at bounding box center [437, 462] width 54 height 24
click at [433, 474] on div "Previous" at bounding box center [437, 468] width 40 height 15
click at [433, 474] on div "1 2 3 4 5 6 7 8 single choice 4 - What is a Data Access Object (DAO) in [GEOGRA…" at bounding box center [720, 306] width 620 height 348
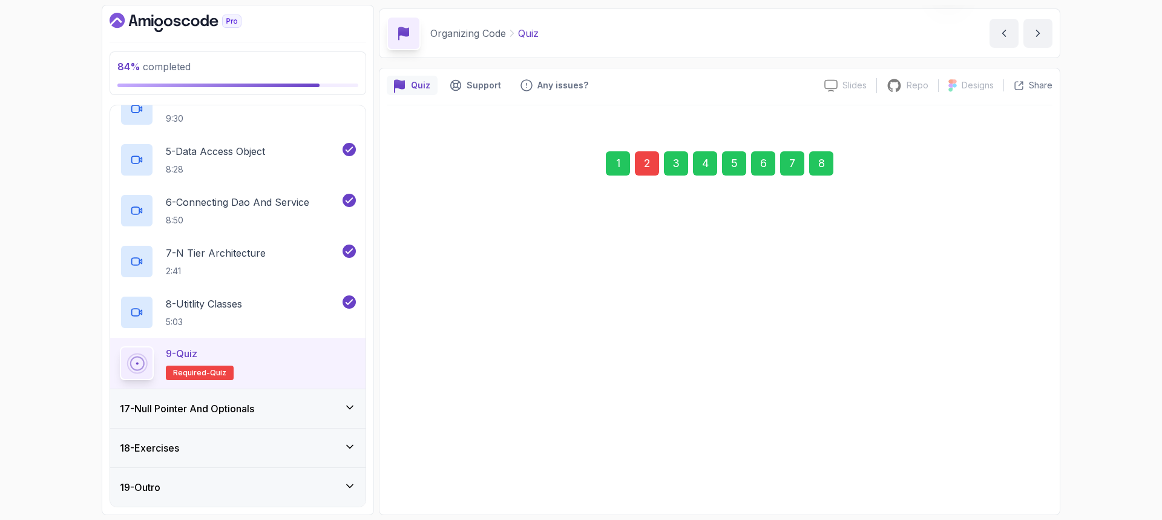
click at [433, 474] on button "Previous" at bounding box center [437, 468] width 54 height 24
click at [433, 474] on button "Previous" at bounding box center [437, 462] width 54 height 24
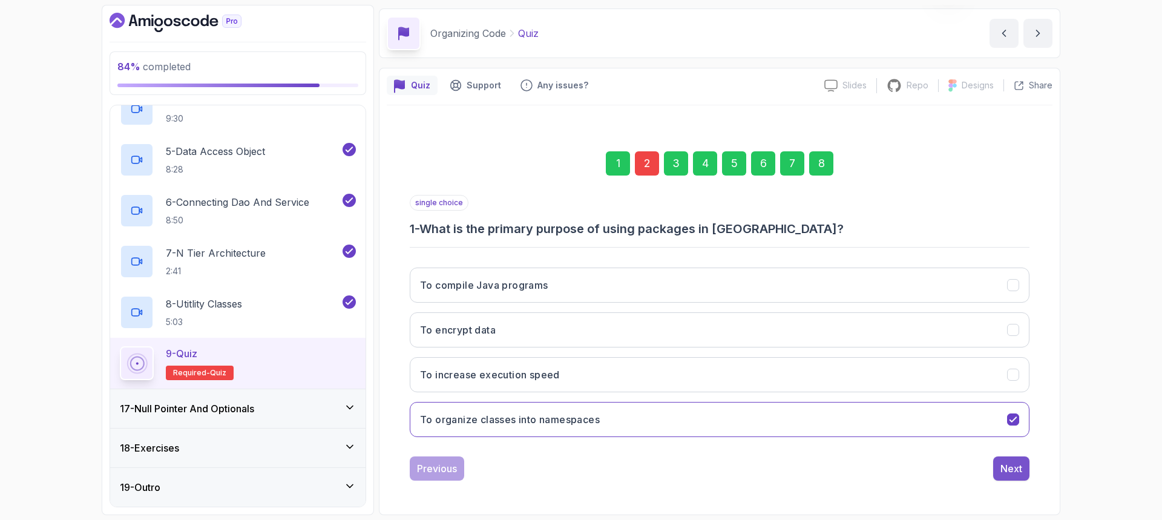
click at [996, 463] on button "Next" at bounding box center [1011, 468] width 36 height 24
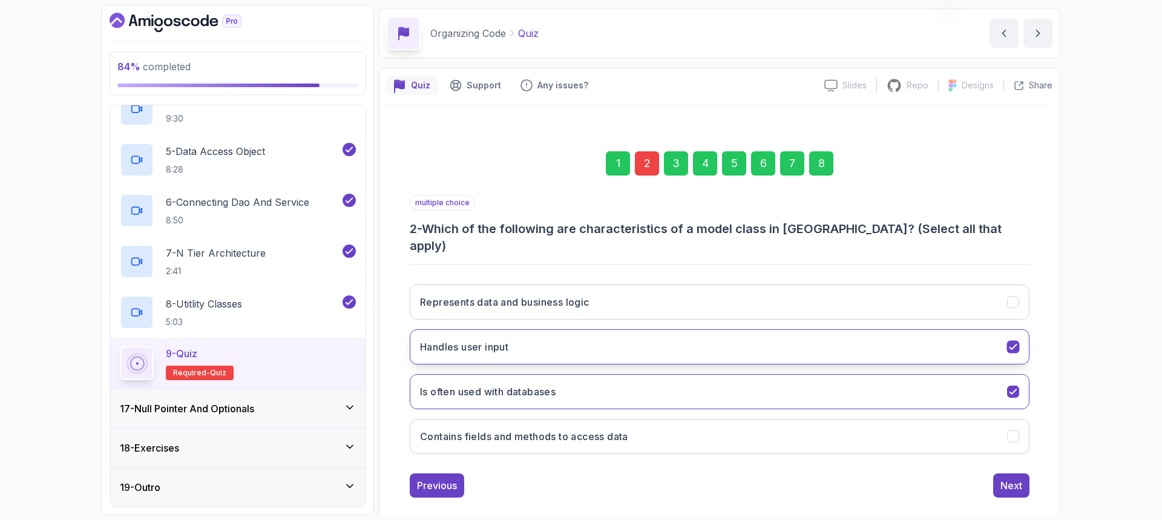
drag, startPoint x: 958, startPoint y: 330, endPoint x: 975, endPoint y: 322, distance: 18.4
click at [959, 331] on button "Handles user input" at bounding box center [720, 346] width 620 height 35
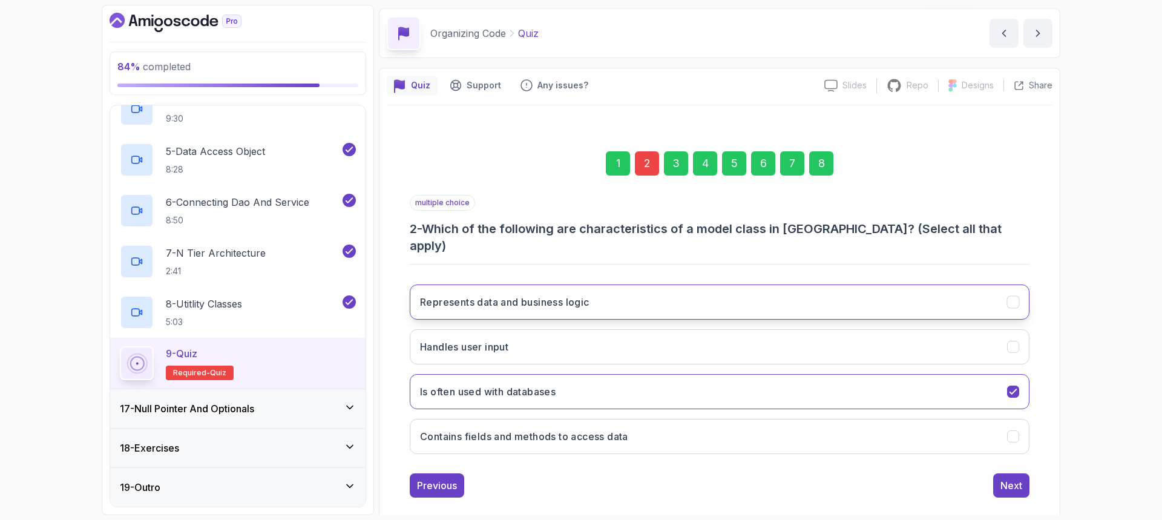
click at [1000, 292] on button "Represents data and business logic" at bounding box center [720, 301] width 620 height 35
click at [965, 299] on button "Represents data and business logic" at bounding box center [720, 301] width 620 height 35
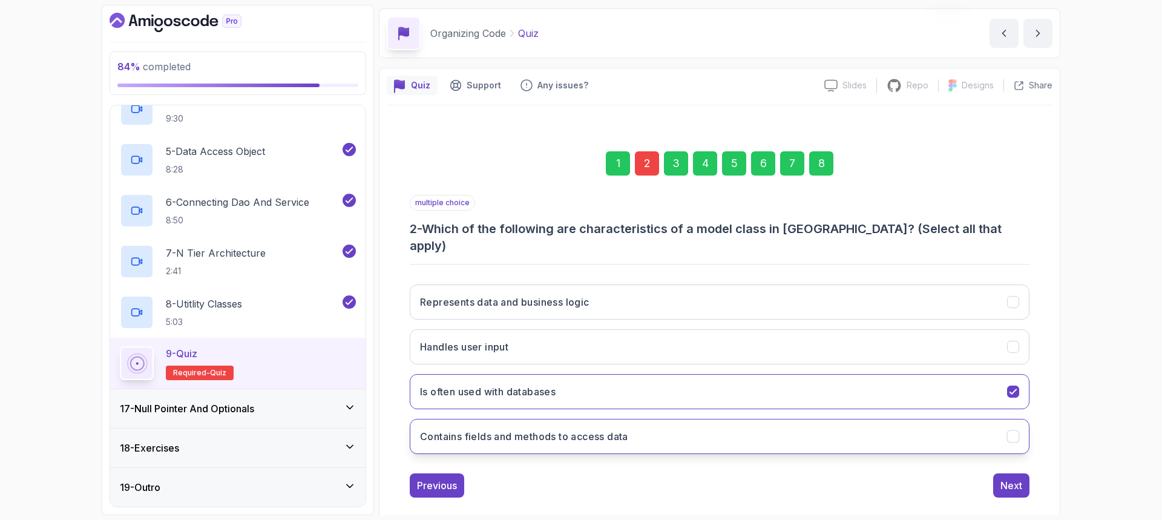
click at [936, 419] on button "Contains fields and methods to access data" at bounding box center [720, 436] width 620 height 35
click at [1006, 478] on div "Next" at bounding box center [1011, 485] width 22 height 15
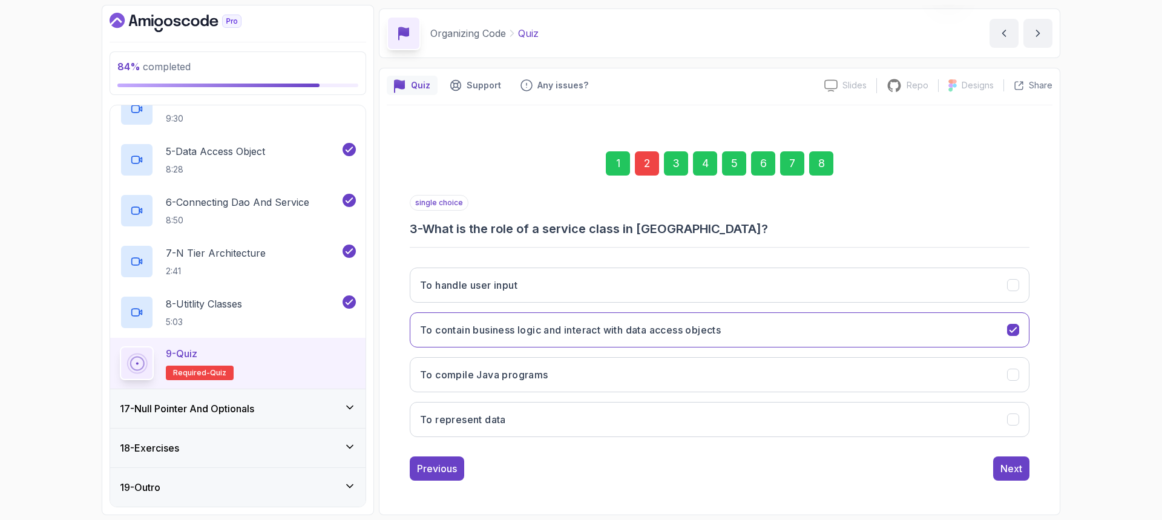
click at [1006, 470] on div "Next" at bounding box center [1011, 468] width 22 height 15
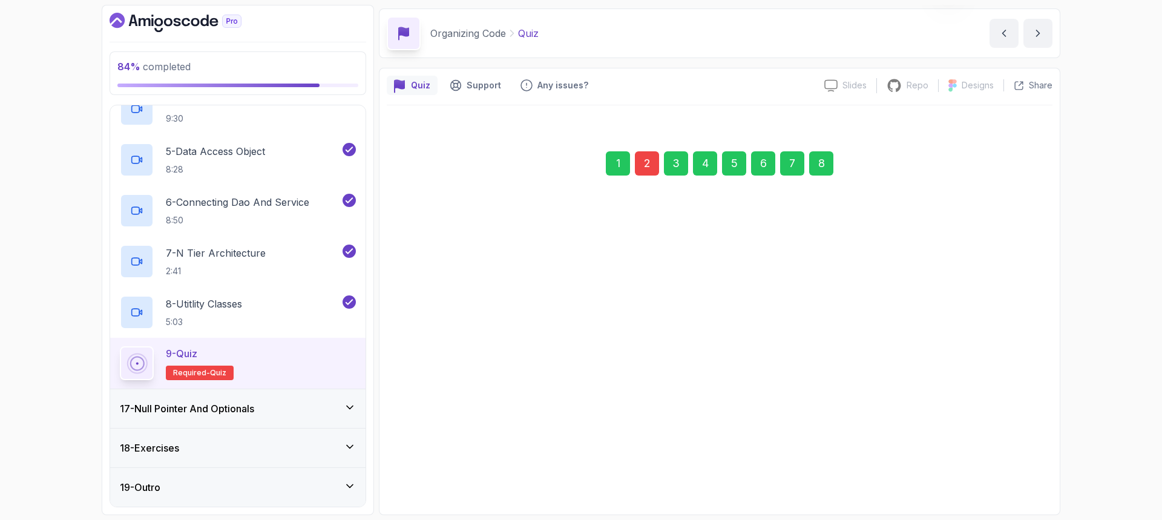
click at [1006, 470] on button "Next" at bounding box center [1011, 462] width 36 height 24
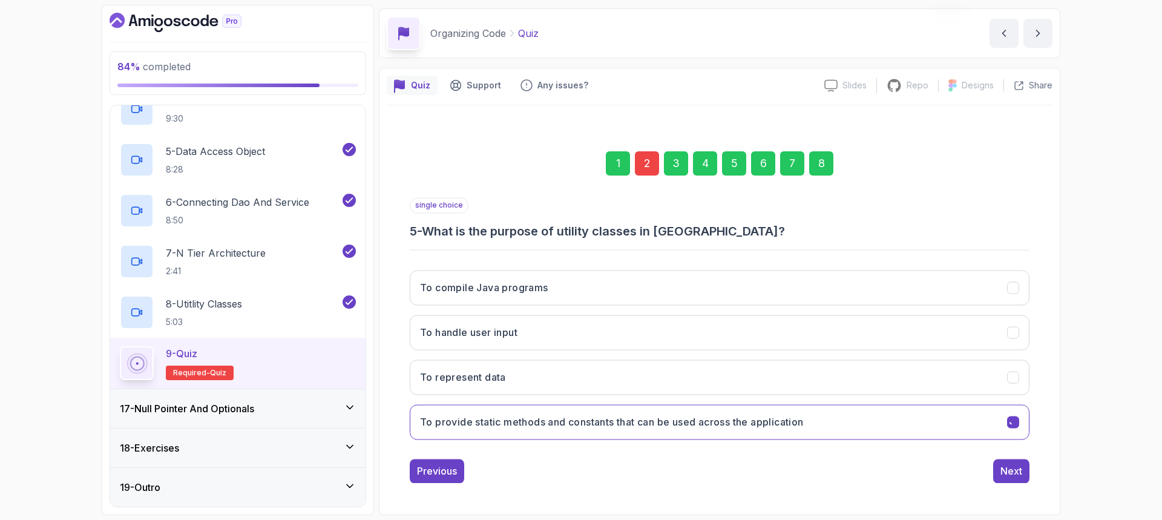
click at [1006, 469] on div "Next" at bounding box center [1011, 470] width 22 height 15
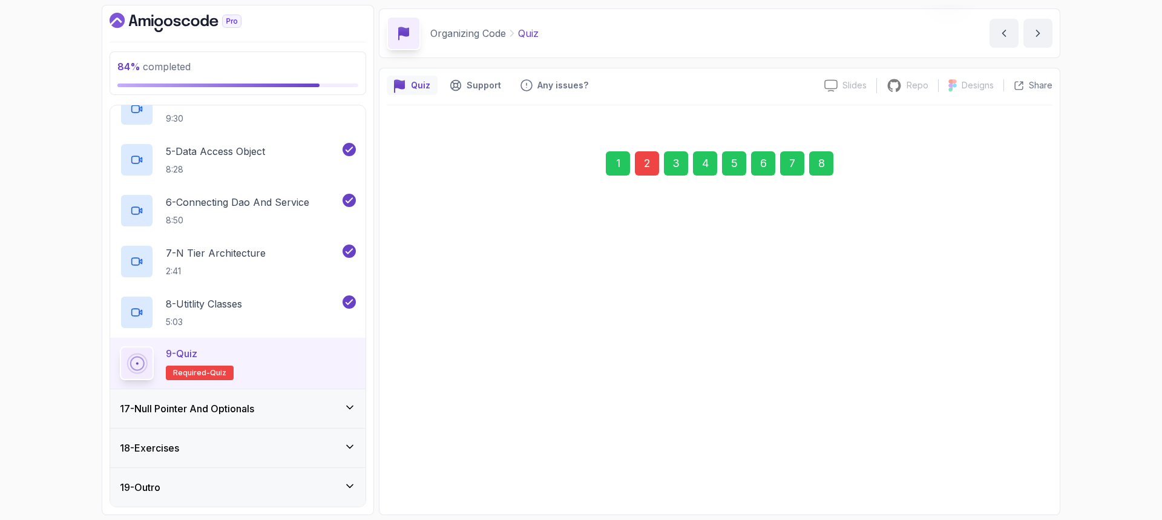
click at [1006, 469] on div "Next" at bounding box center [1011, 470] width 22 height 15
click at [1007, 468] on div "Next" at bounding box center [1011, 468] width 22 height 15
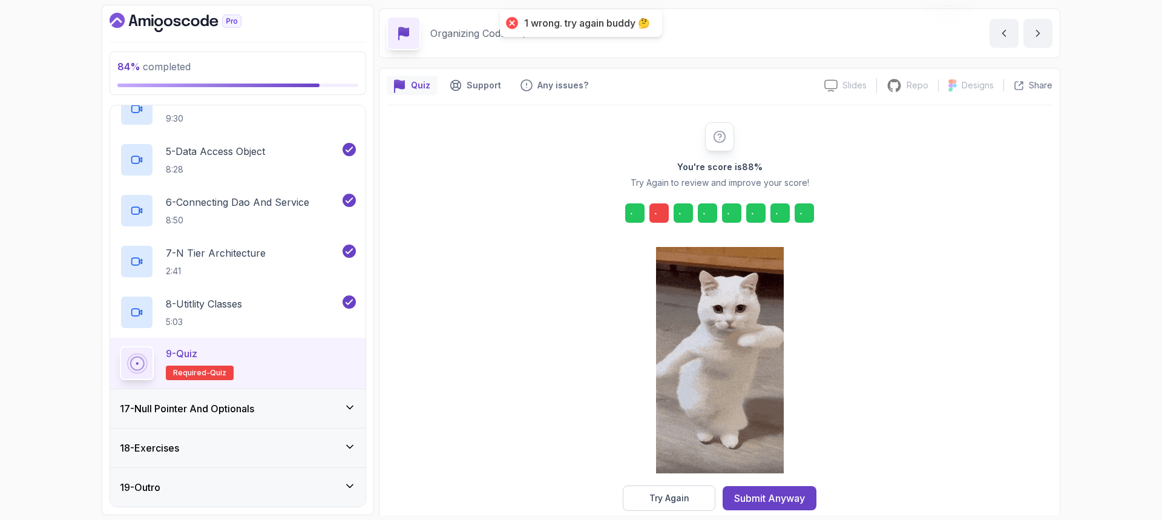
click at [1009, 468] on div "You're score is 88 % Try Again to review and improve your score! Try Again Subm…" at bounding box center [720, 316] width 666 height 388
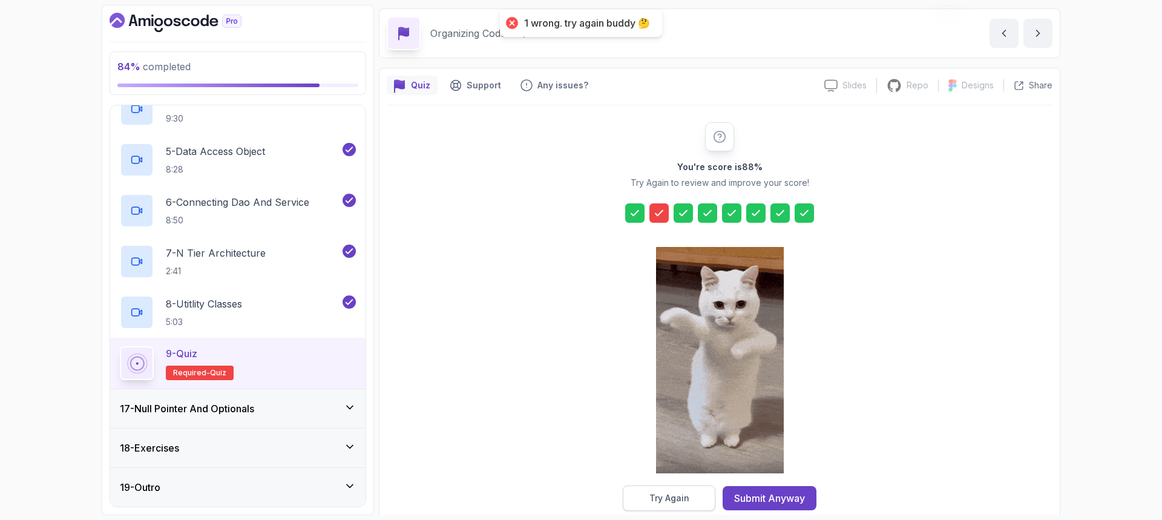
click at [669, 500] on div "Try Again" at bounding box center [669, 498] width 40 height 12
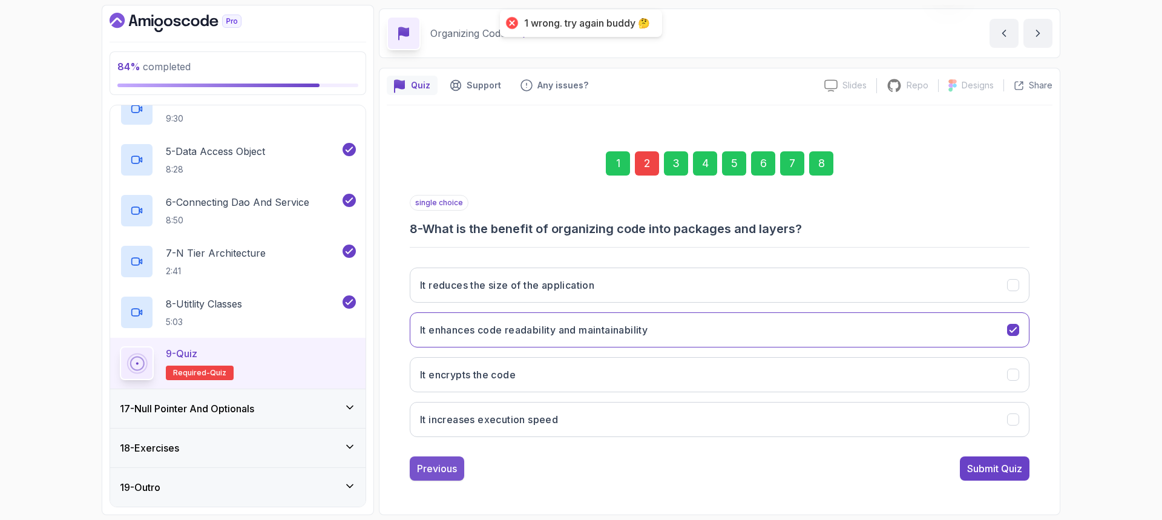
click at [420, 468] on div "Previous" at bounding box center [437, 468] width 40 height 15
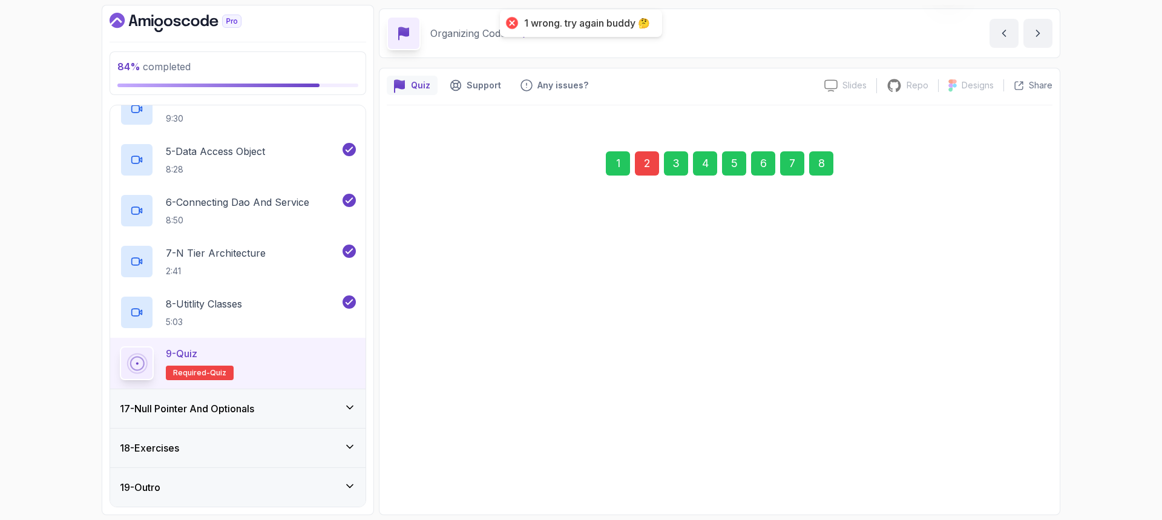
click at [424, 471] on button "Previous" at bounding box center [437, 468] width 54 height 24
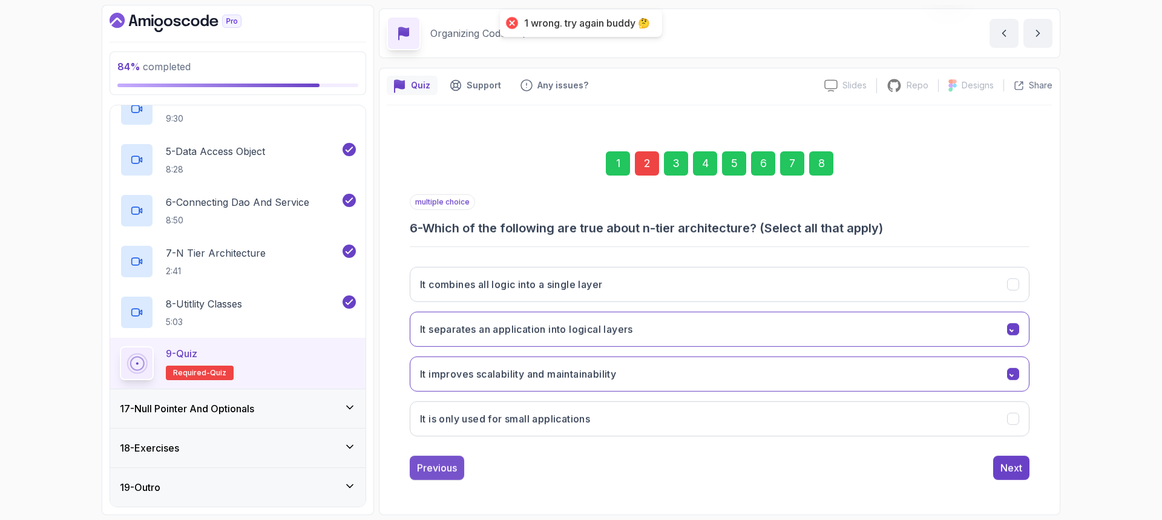
click at [423, 471] on div "Previous" at bounding box center [437, 467] width 40 height 15
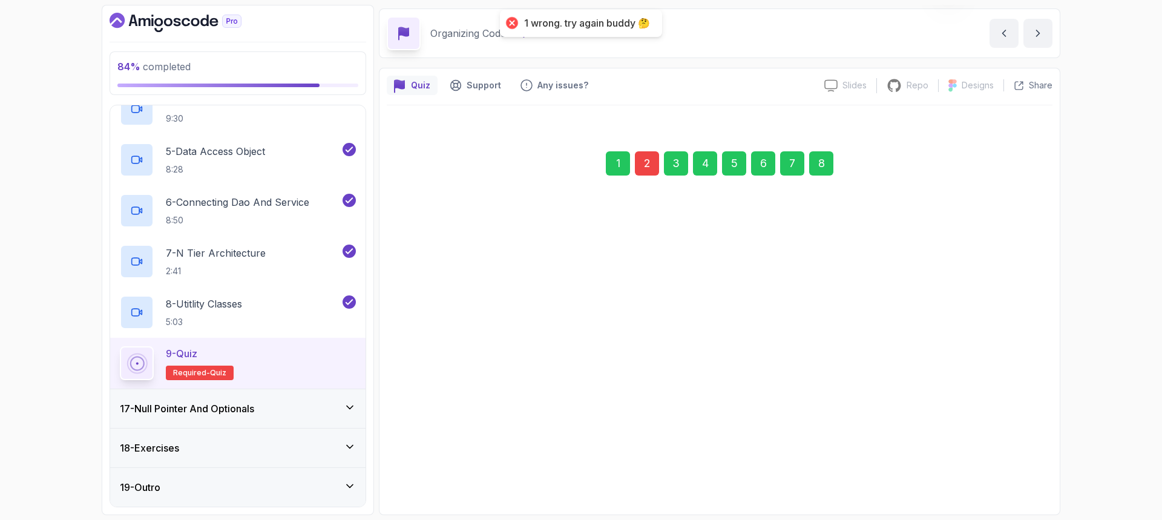
click at [425, 473] on button "Previous" at bounding box center [437, 468] width 54 height 24
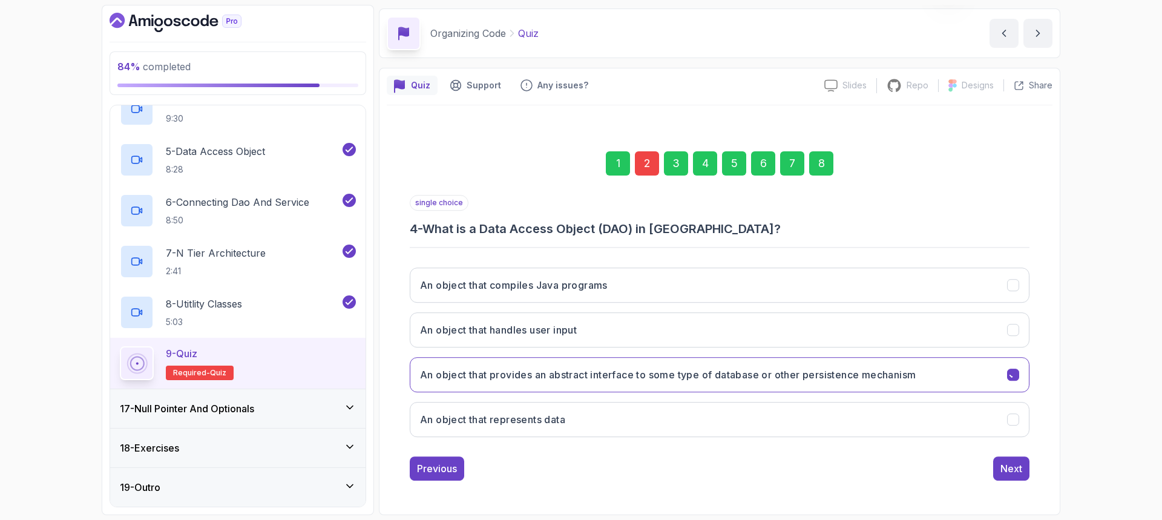
click at [425, 473] on div "Previous" at bounding box center [437, 468] width 40 height 15
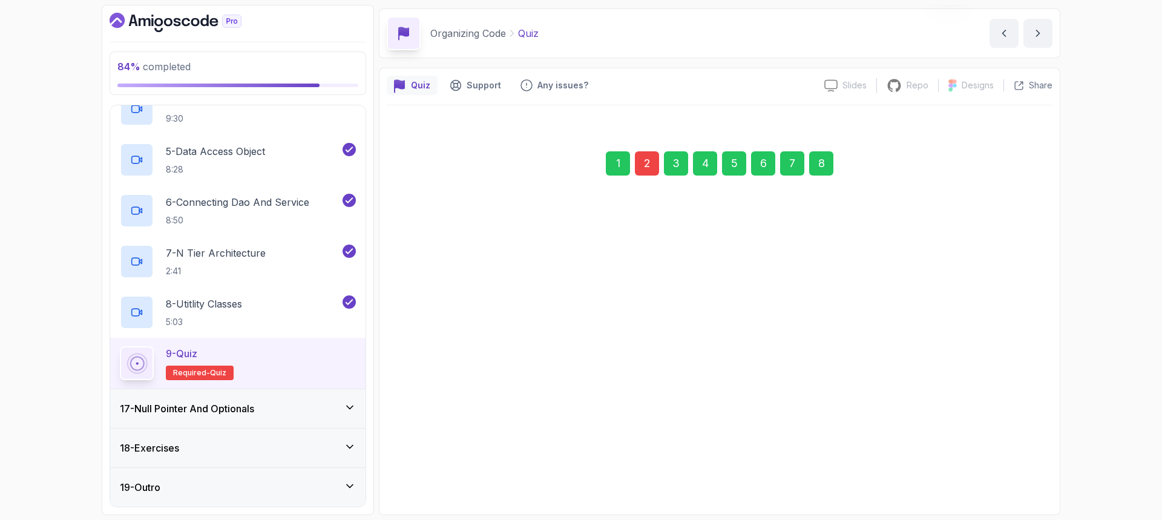
click at [425, 473] on button "Previous" at bounding box center [437, 468] width 54 height 24
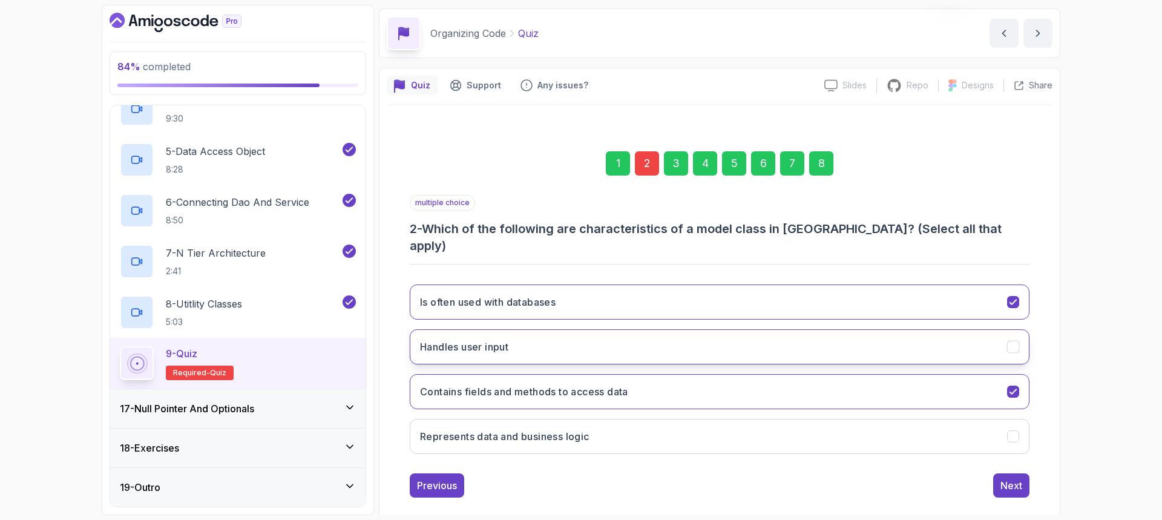
click at [1007, 341] on div "Handles user input" at bounding box center [1013, 347] width 13 height 13
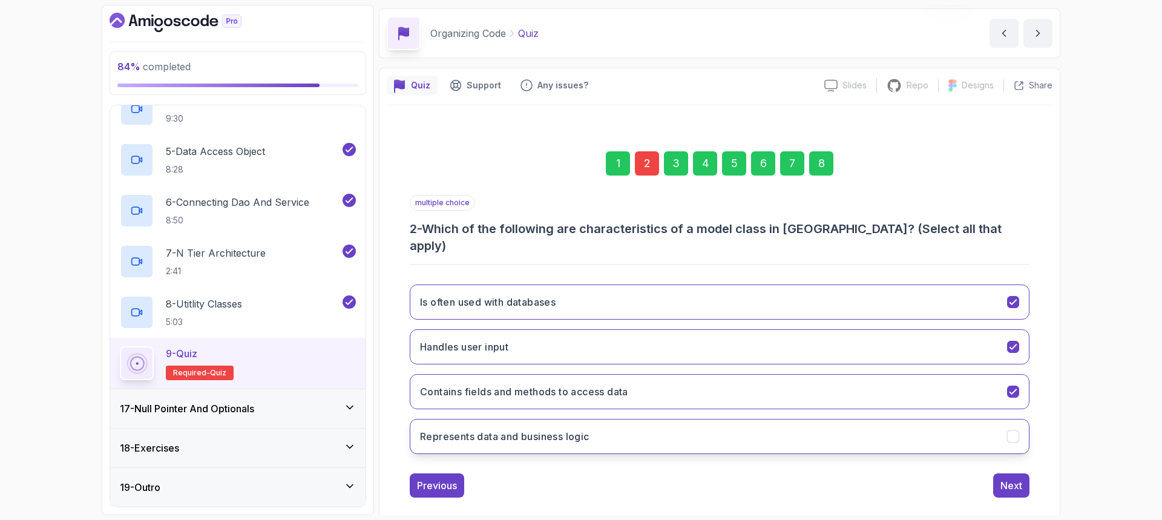
click at [1009, 419] on button "Represents data and business logic" at bounding box center [720, 436] width 620 height 35
click at [1016, 478] on div "Next" at bounding box center [1011, 485] width 22 height 15
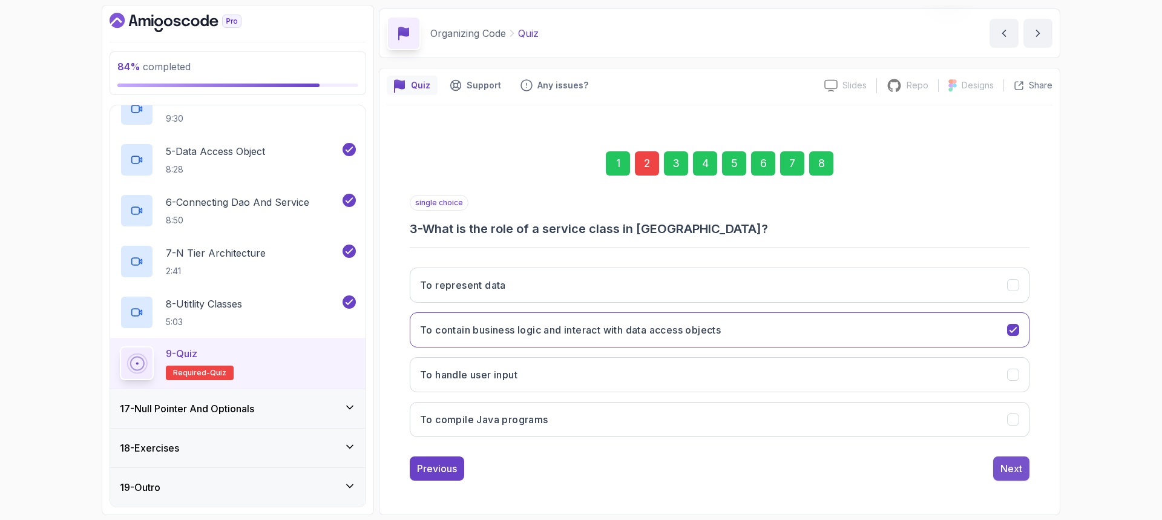
click at [1007, 468] on div "Next" at bounding box center [1011, 468] width 22 height 15
click at [1006, 468] on div "Next" at bounding box center [1011, 468] width 22 height 15
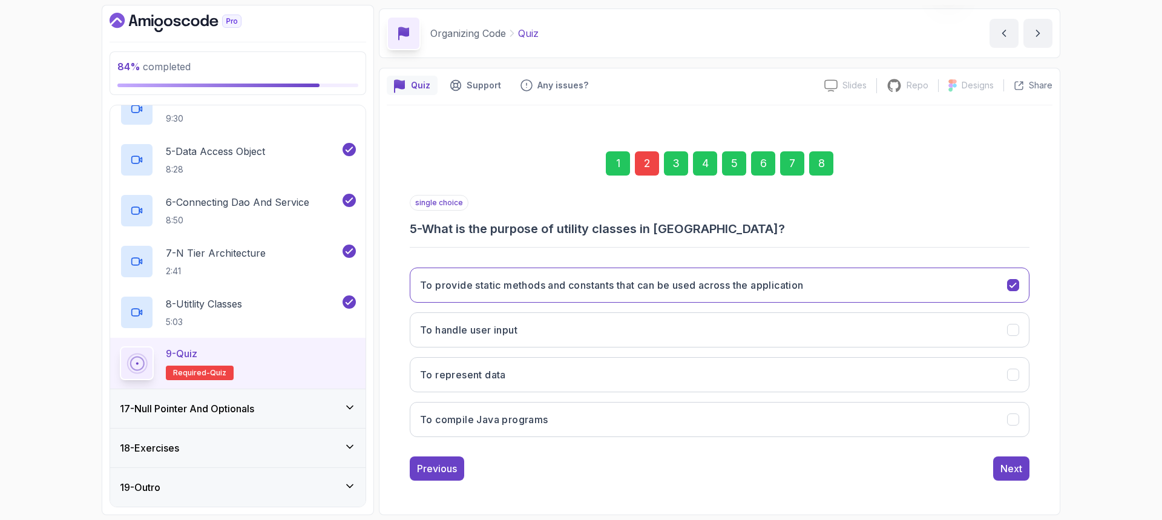
click at [1006, 468] on div "Next" at bounding box center [1011, 468] width 22 height 15
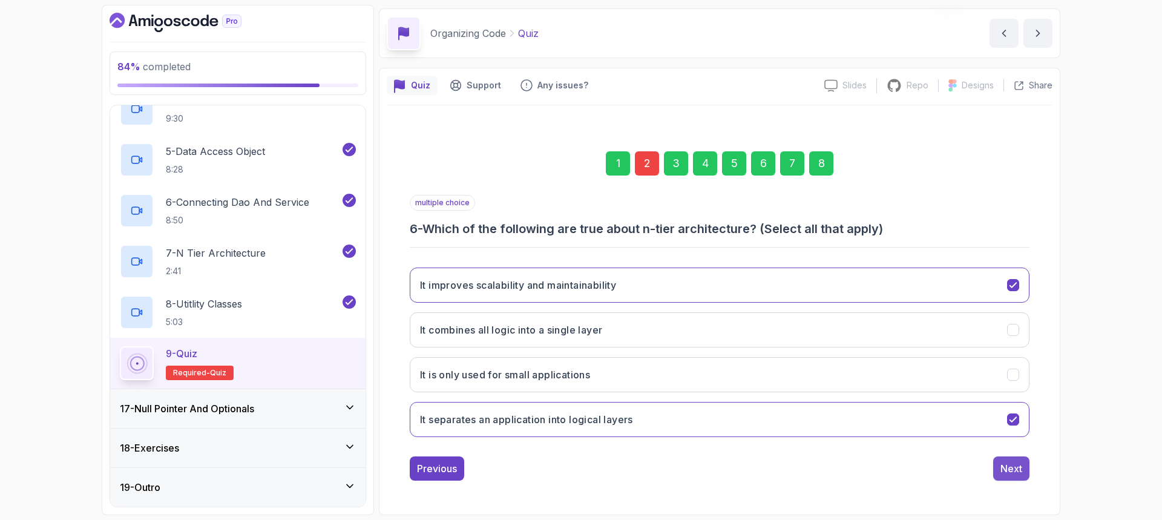
click at [1006, 467] on div "Next" at bounding box center [1011, 468] width 22 height 15
click at [998, 470] on button "Next" at bounding box center [1011, 468] width 36 height 24
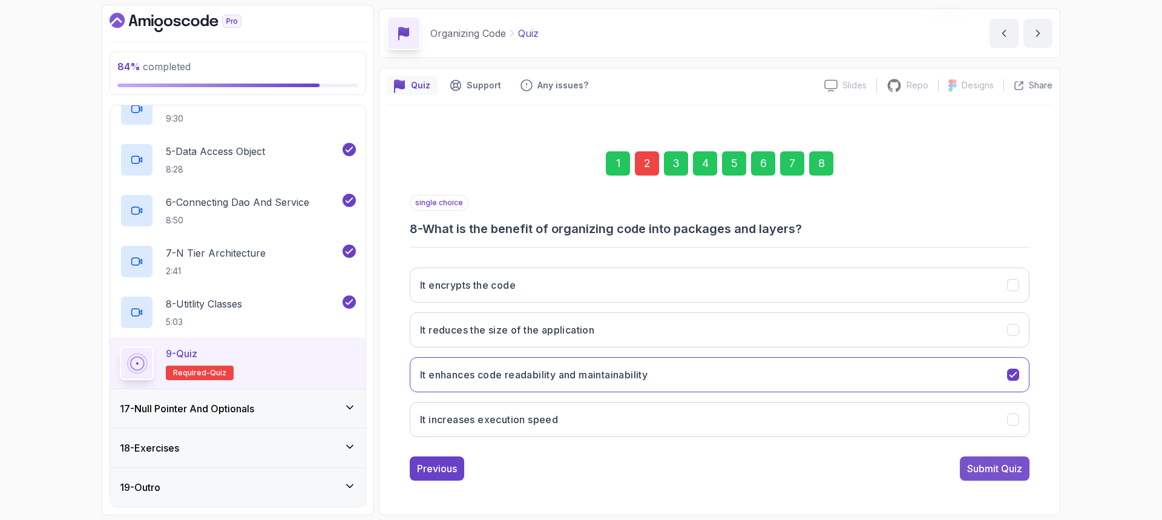
click at [1000, 470] on div "Submit Quiz" at bounding box center [994, 468] width 55 height 15
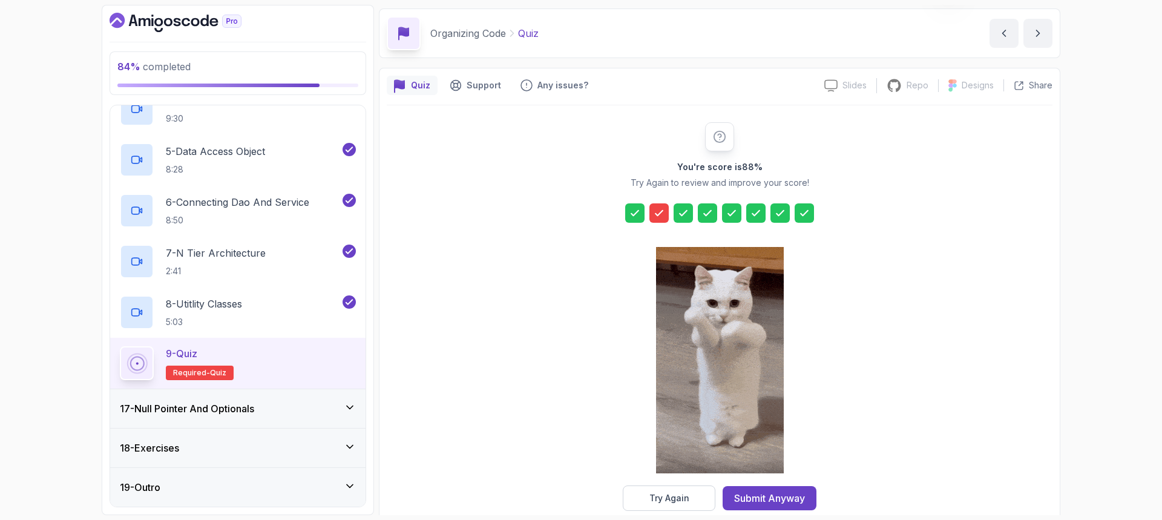
drag, startPoint x: 160, startPoint y: 411, endPoint x: 334, endPoint y: 407, distance: 174.3
click at [159, 410] on h3 "17 - Null Pointer And Optionals" at bounding box center [187, 408] width 134 height 15
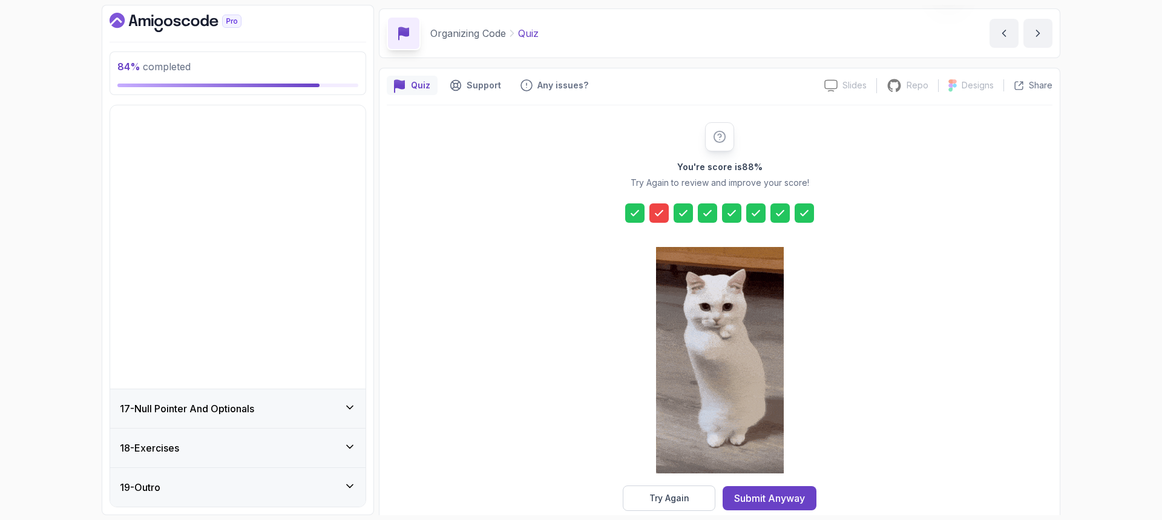
scroll to position [346, 0]
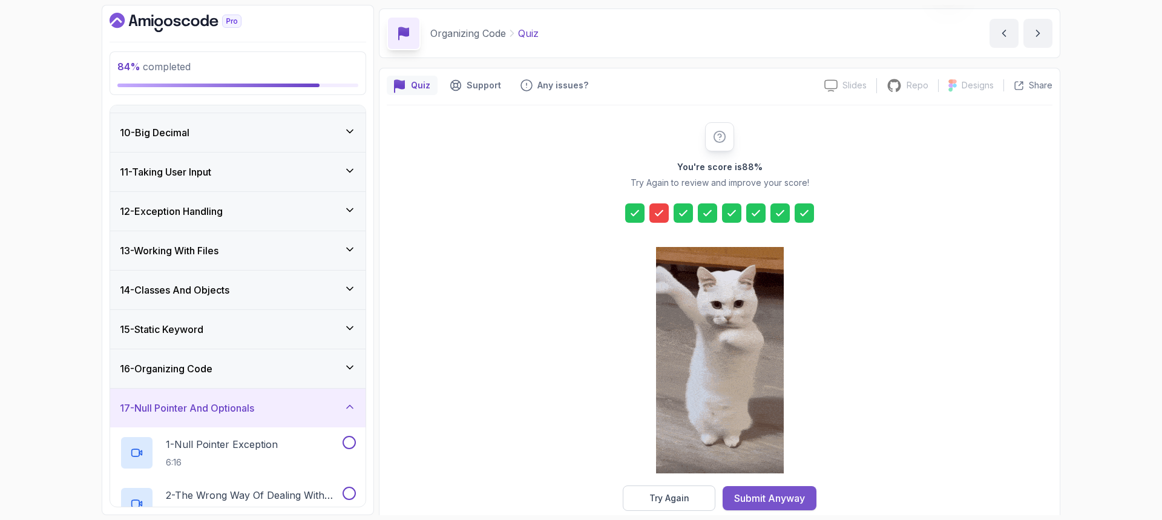
click at [759, 494] on div "Submit Anyway" at bounding box center [769, 498] width 71 height 15
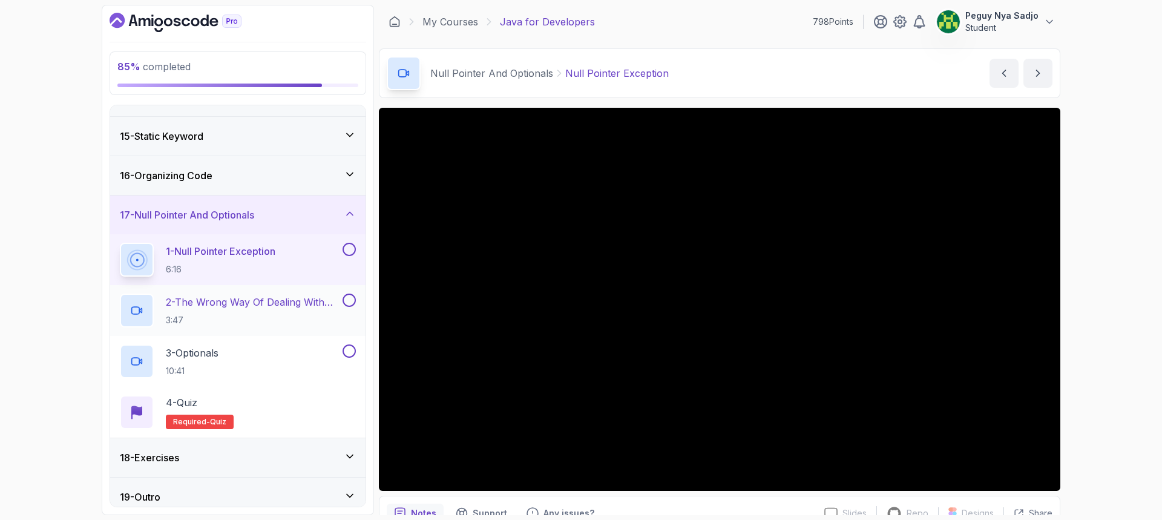
scroll to position [549, 0]
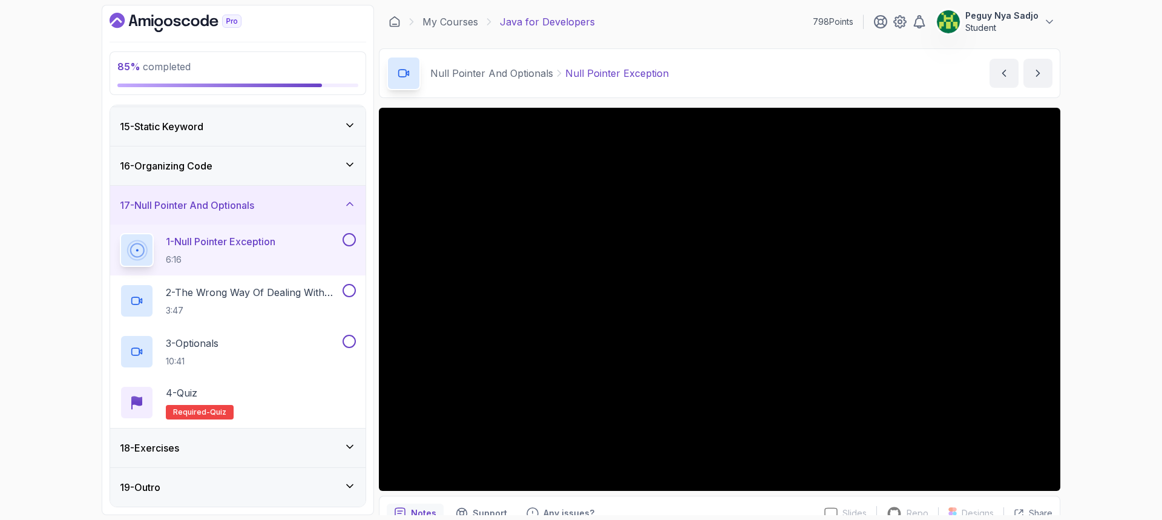
click at [343, 445] on div "18 - Exercises" at bounding box center [238, 447] width 236 height 15
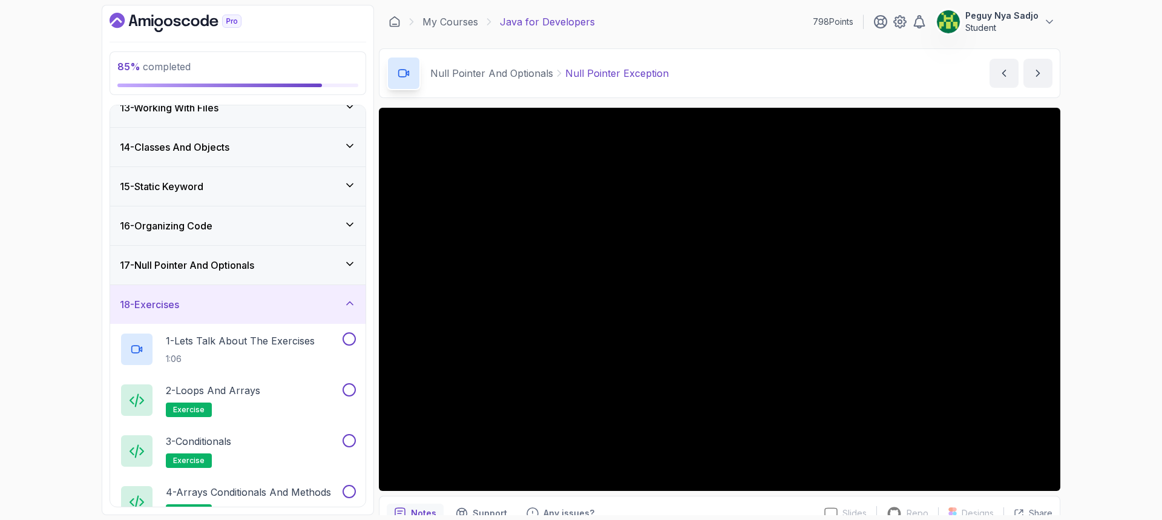
scroll to position [462, 0]
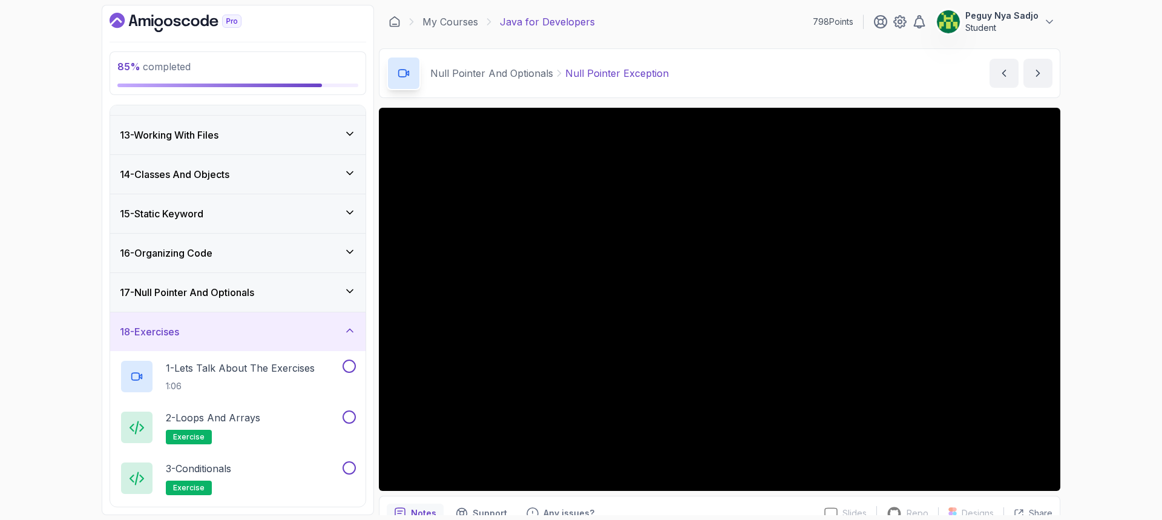
click at [349, 329] on icon at bounding box center [350, 330] width 12 height 12
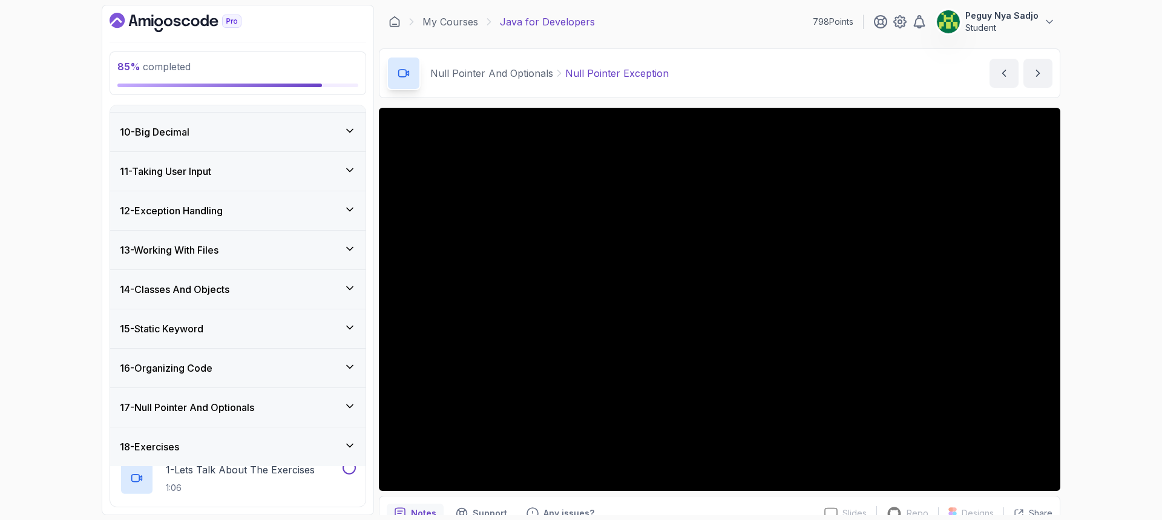
scroll to position [346, 0]
click at [347, 412] on icon at bounding box center [350, 407] width 12 height 12
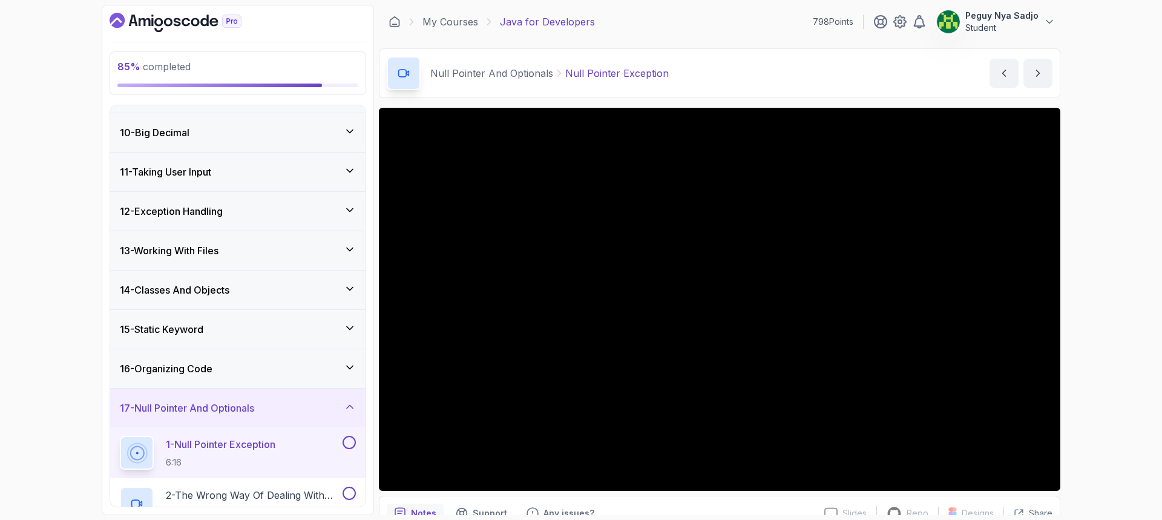
click at [345, 410] on icon at bounding box center [350, 407] width 12 height 12
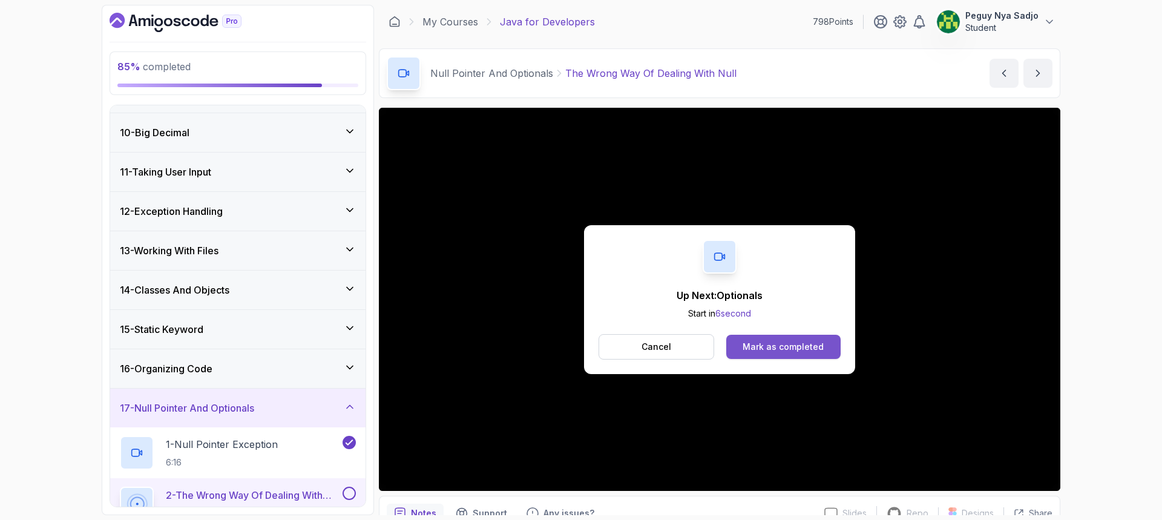
click at [776, 344] on div "Mark as completed" at bounding box center [782, 347] width 81 height 12
